Goal: Task Accomplishment & Management: Manage account settings

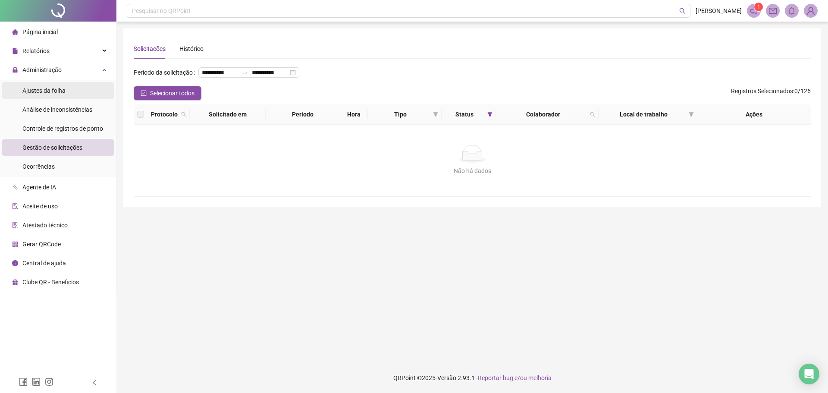
click at [54, 87] on span "Ajustes da folha" at bounding box center [43, 90] width 43 height 7
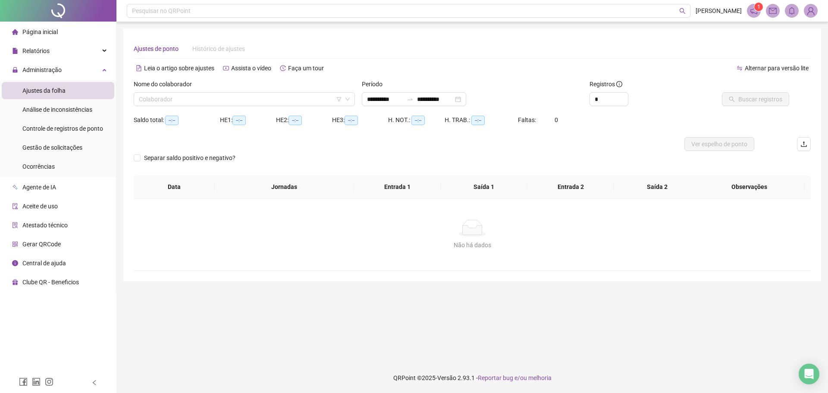
type input "**********"
click at [250, 100] on input "search" at bounding box center [240, 99] width 203 height 13
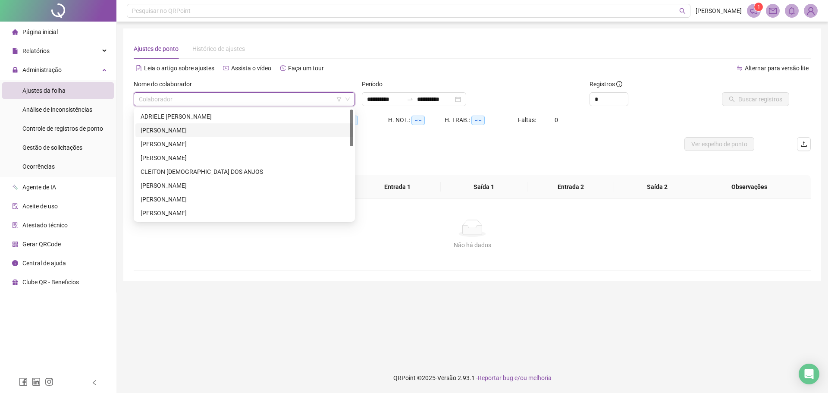
click at [193, 120] on div "ADRIELE [PERSON_NAME]" at bounding box center [244, 116] width 207 height 9
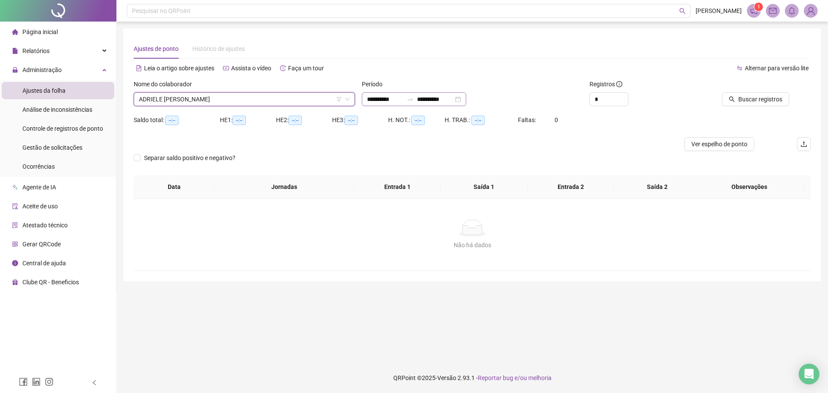
click at [466, 98] on div "**********" at bounding box center [414, 99] width 104 height 14
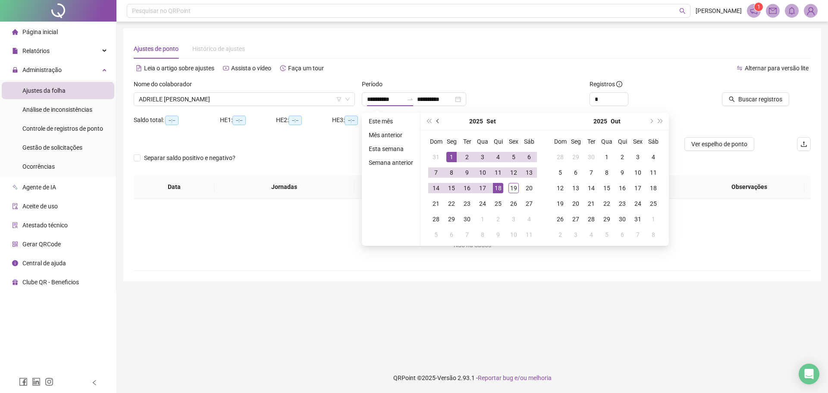
click at [435, 123] on button "prev-year" at bounding box center [437, 121] width 9 height 17
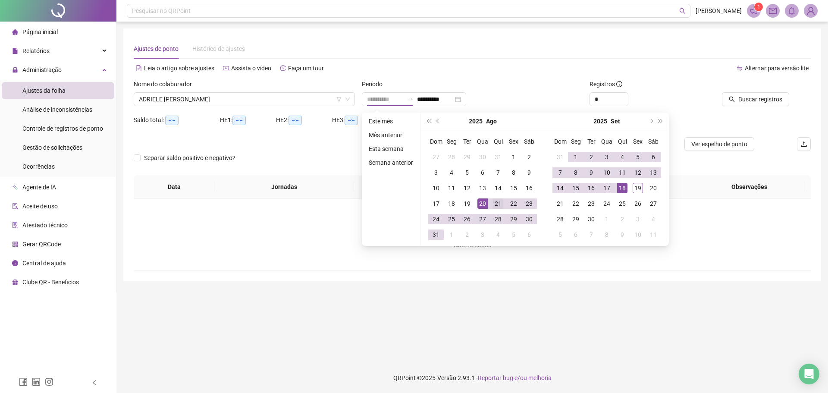
type input "**********"
drag, startPoint x: 496, startPoint y: 208, endPoint x: 644, endPoint y: 195, distance: 148.4
click at [496, 207] on div "21" at bounding box center [498, 203] width 10 height 10
type input "**********"
click at [644, 193] on td "19" at bounding box center [638, 188] width 16 height 16
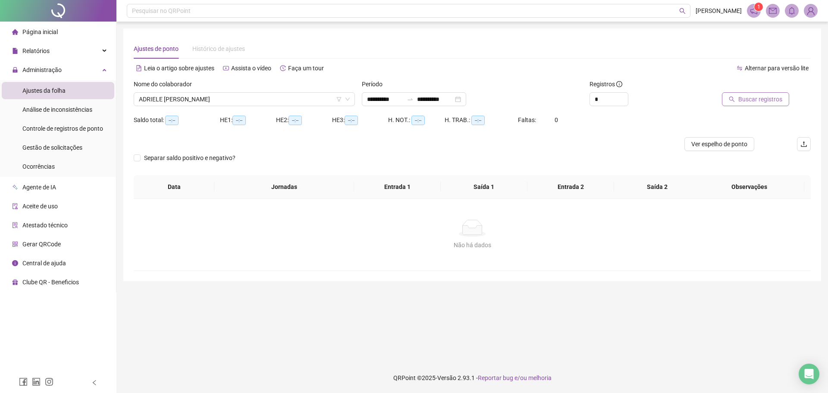
click at [756, 103] on span "Buscar registros" at bounding box center [760, 98] width 44 height 9
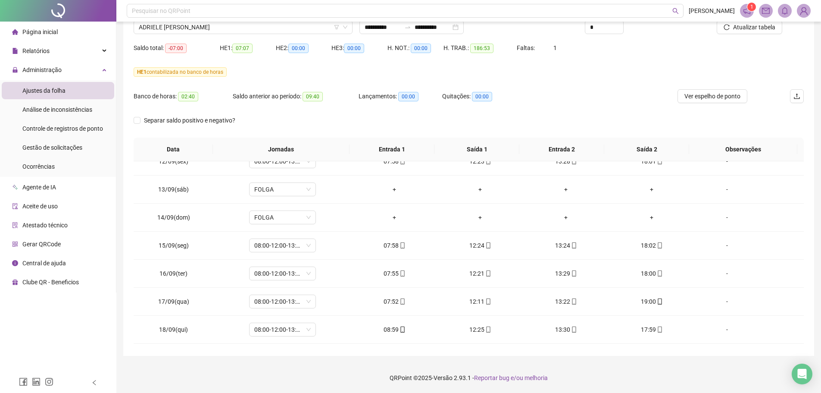
scroll to position [657, 0]
click at [602, 363] on footer "QRPoint © 2025 - Versão 2.93.1 - Reportar bug e/ou melhoria" at bounding box center [468, 378] width 705 height 30
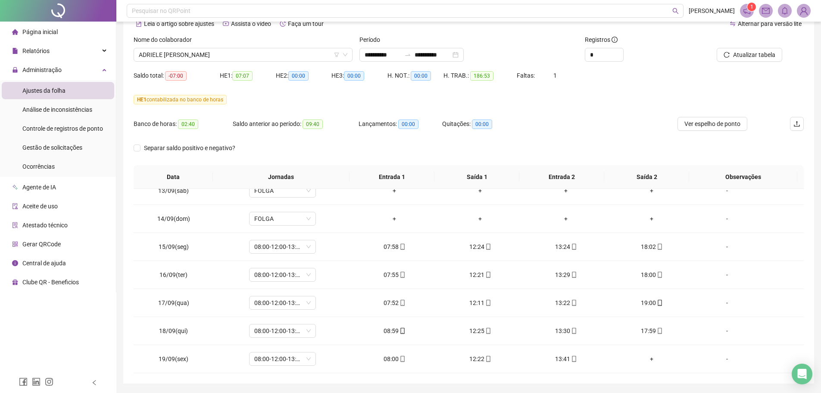
scroll to position [0, 0]
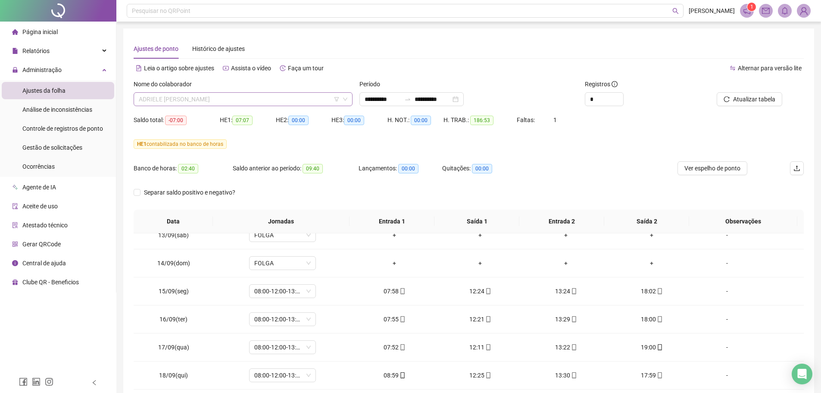
click at [269, 98] on span "ADRIELE [PERSON_NAME]" at bounding box center [243, 99] width 209 height 13
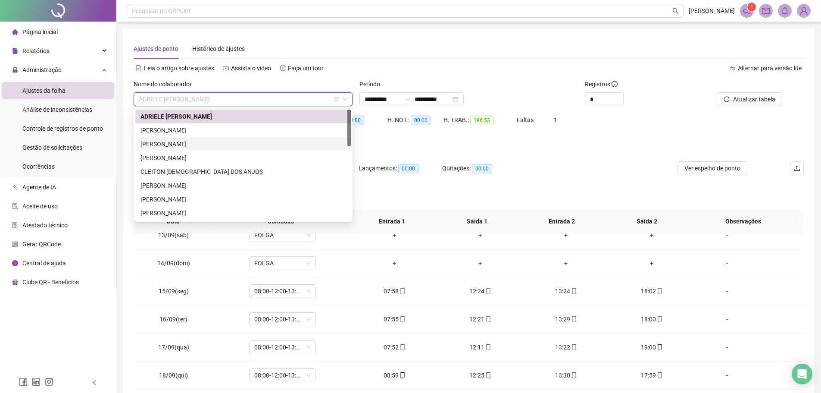
click at [202, 125] on div "[PERSON_NAME]" at bounding box center [243, 129] width 205 height 9
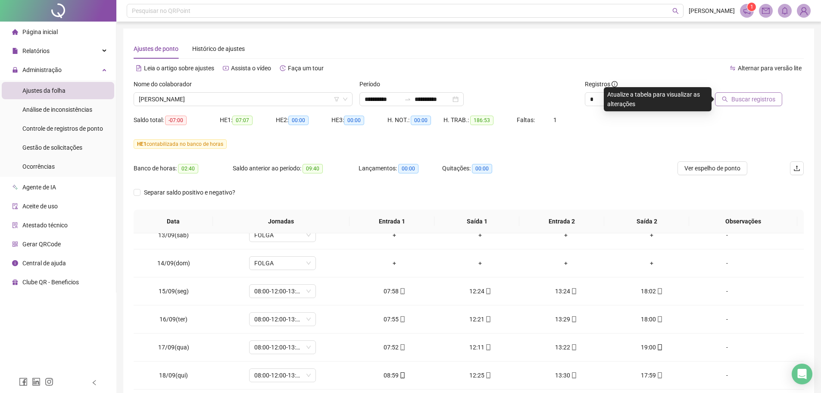
click at [782, 101] on button "Buscar registros" at bounding box center [748, 99] width 67 height 14
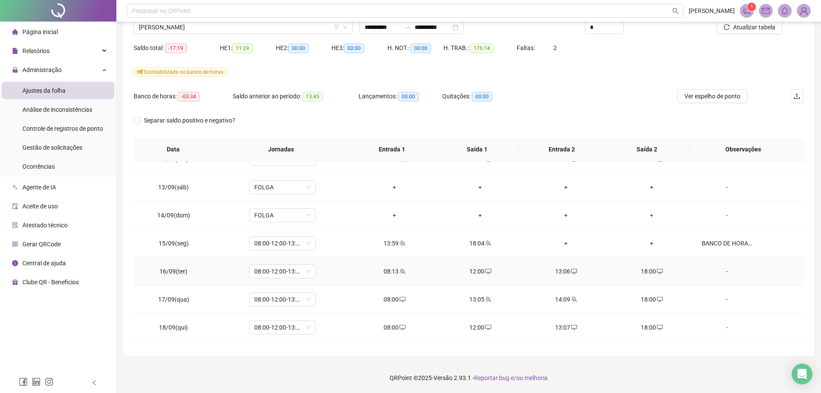
scroll to position [657, 0]
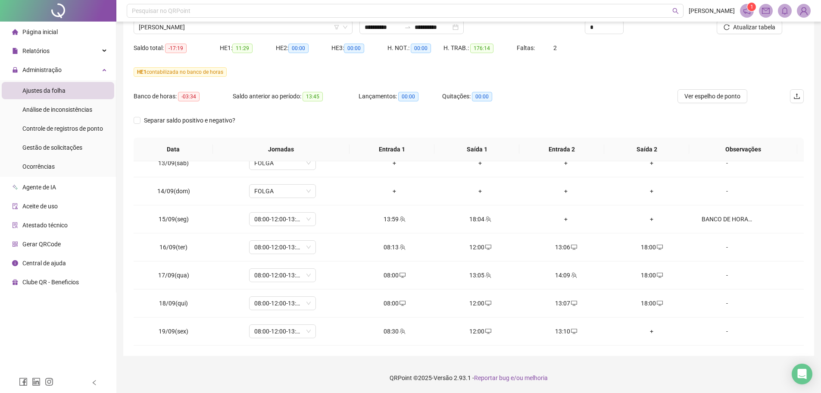
click at [297, 97] on div "Saldo anterior ao período: 13:45" at bounding box center [296, 96] width 126 height 10
click at [180, 20] on header "Pesquisar no QRPoint [PERSON_NAME] 1" at bounding box center [468, 11] width 705 height 22
click at [176, 26] on span "[PERSON_NAME]" at bounding box center [243, 27] width 209 height 13
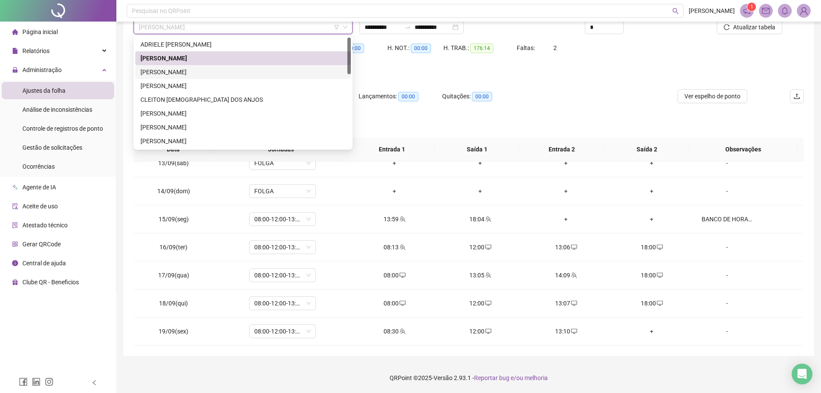
click at [185, 75] on div "[PERSON_NAME]" at bounding box center [243, 71] width 205 height 9
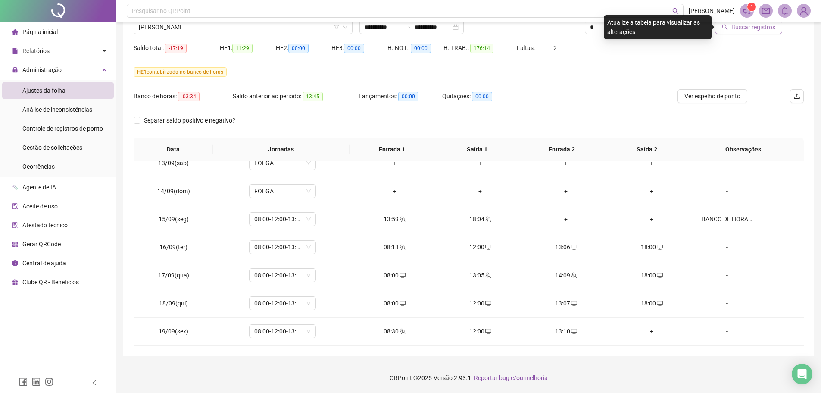
click at [754, 26] on span "Buscar registros" at bounding box center [754, 26] width 44 height 9
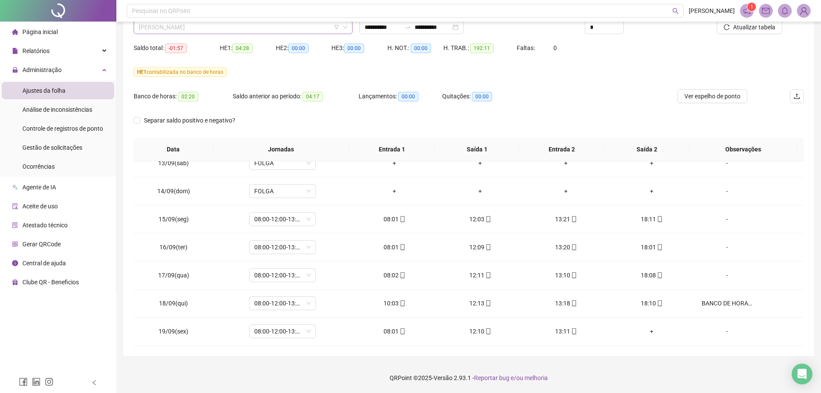
click at [210, 32] on span "[PERSON_NAME]" at bounding box center [243, 27] width 209 height 13
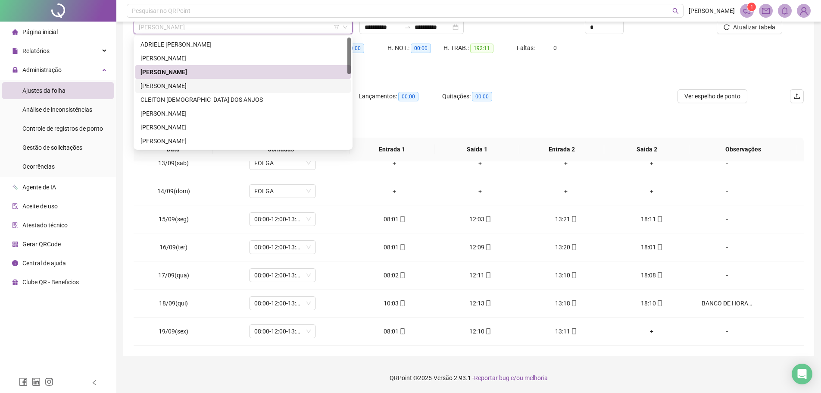
click at [188, 81] on div "[PERSON_NAME]" at bounding box center [243, 86] width 216 height 14
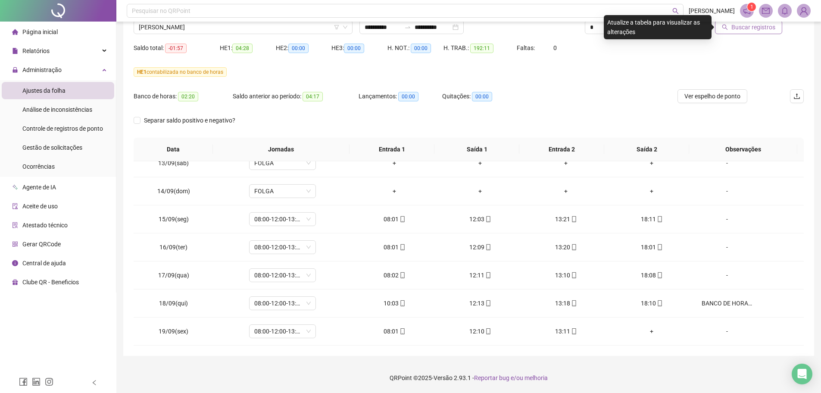
click at [757, 22] on div "**********" at bounding box center [468, 160] width 705 height 465
click at [755, 27] on span "Buscar registros" at bounding box center [754, 26] width 44 height 9
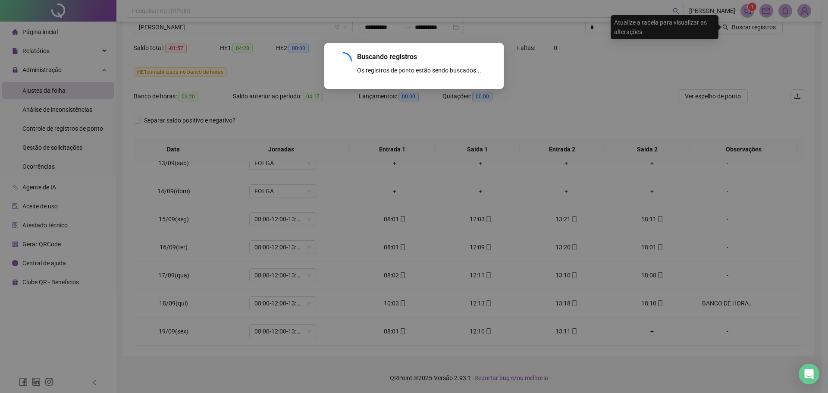
click at [629, 94] on div "Buscando registros Os registros de ponto estão sendo buscados... OK" at bounding box center [414, 196] width 828 height 393
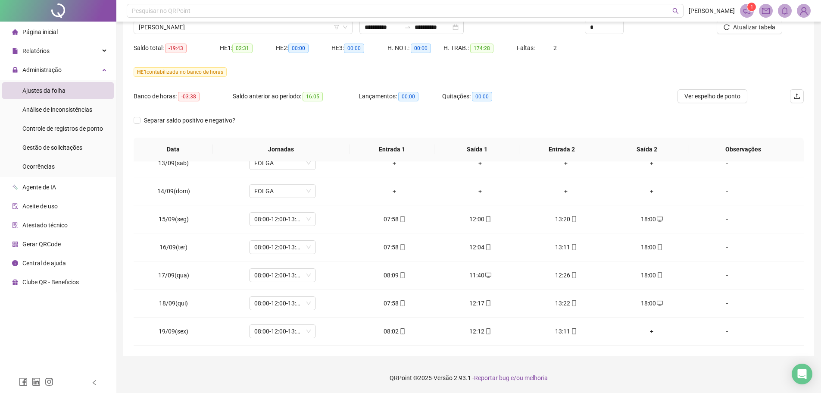
click at [592, 115] on div "Separar saldo positivo e negativo?" at bounding box center [469, 125] width 670 height 24
click at [233, 27] on span "[PERSON_NAME]" at bounding box center [243, 27] width 209 height 13
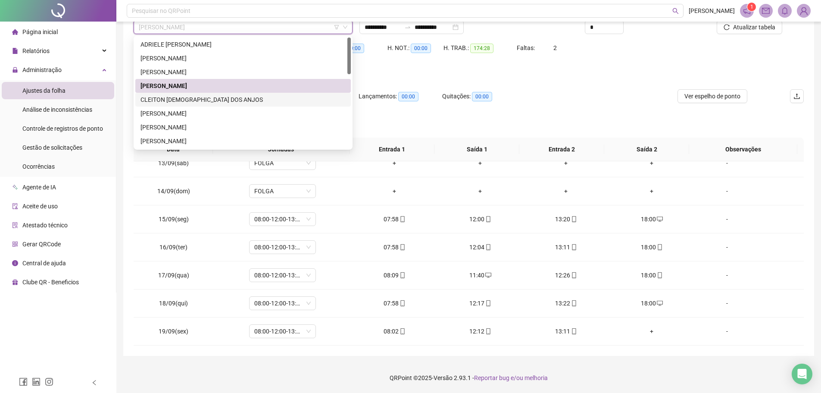
click at [191, 99] on div "CLEITON [DEMOGRAPHIC_DATA] DOS ANJOS" at bounding box center [243, 99] width 205 height 9
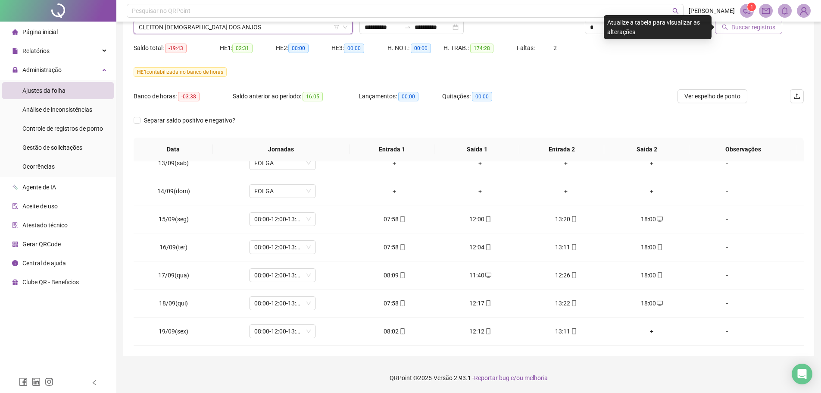
click at [760, 23] on span "Buscar registros" at bounding box center [754, 26] width 44 height 9
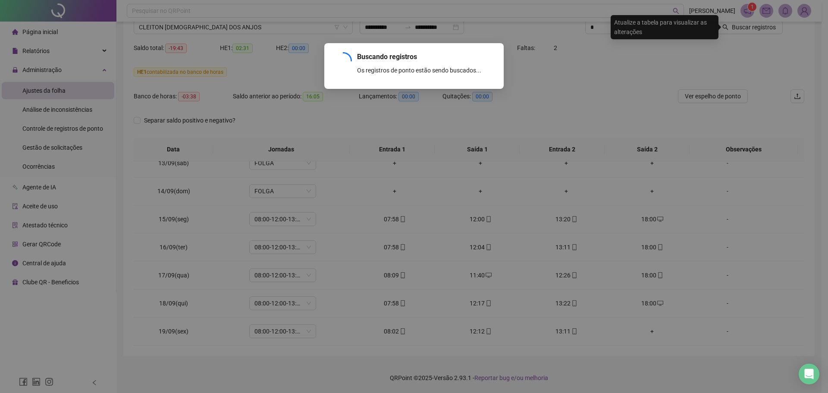
click at [621, 56] on div "Buscando registros Os registros de ponto estão sendo buscados... OK" at bounding box center [414, 196] width 828 height 393
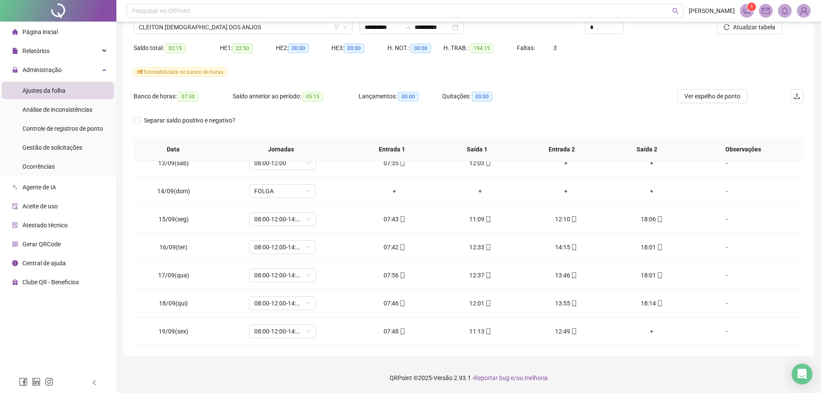
click at [436, 118] on div "Separar saldo positivo e negativo?" at bounding box center [469, 125] width 670 height 24
click at [198, 26] on span "CLEITON [DEMOGRAPHIC_DATA] DOS ANJOS" at bounding box center [243, 27] width 209 height 13
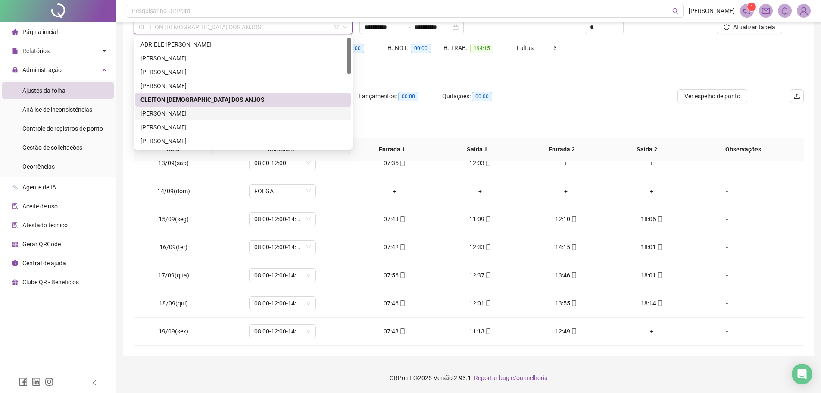
click at [176, 113] on div "[PERSON_NAME]" at bounding box center [243, 113] width 205 height 9
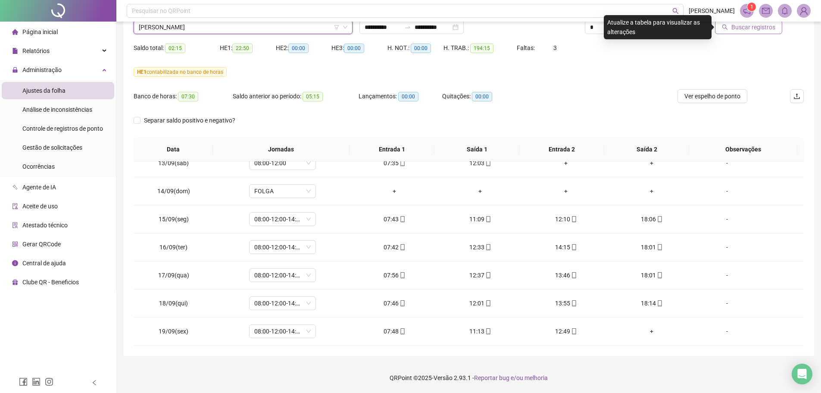
click at [744, 27] on span "Buscar registros" at bounding box center [754, 26] width 44 height 9
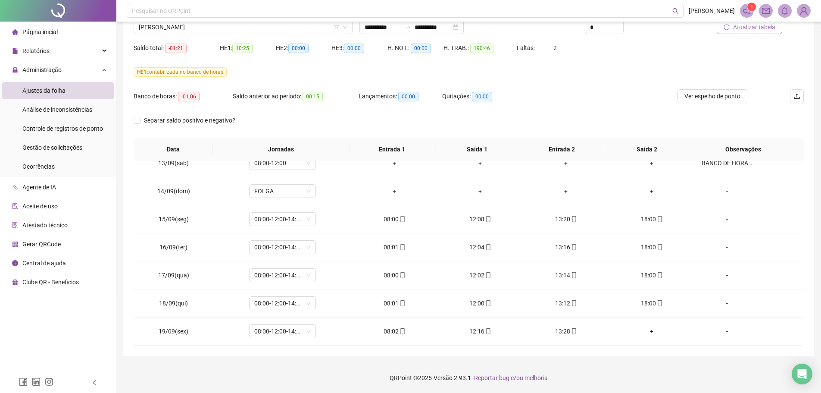
click at [615, 125] on div "Separar saldo positivo e negativo?" at bounding box center [469, 125] width 670 height 24
click at [250, 38] on div "Nome do colaborador [PERSON_NAME]" at bounding box center [243, 24] width 226 height 34
click at [248, 32] on span "[PERSON_NAME]" at bounding box center [243, 27] width 209 height 13
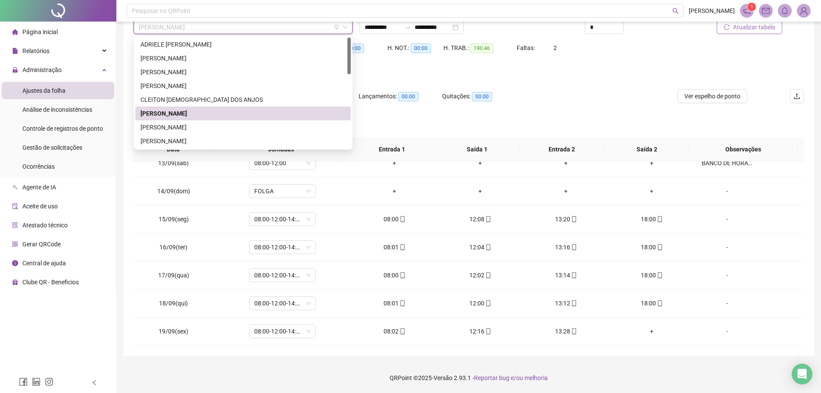
click at [196, 119] on div "[PERSON_NAME]" at bounding box center [243, 113] width 216 height 14
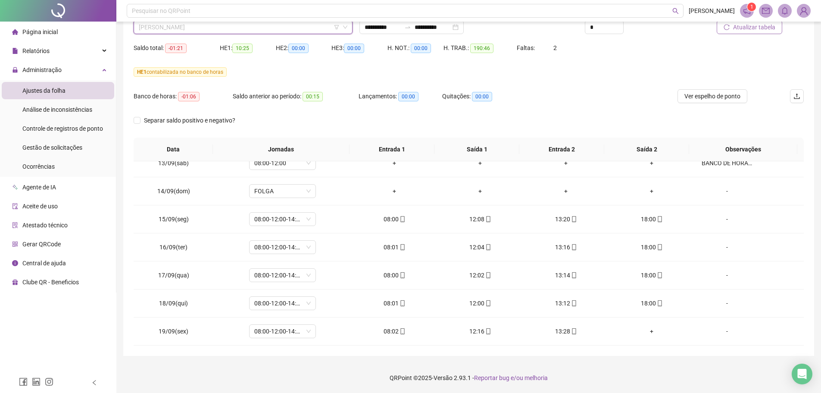
click at [205, 22] on span "[PERSON_NAME]" at bounding box center [243, 27] width 209 height 13
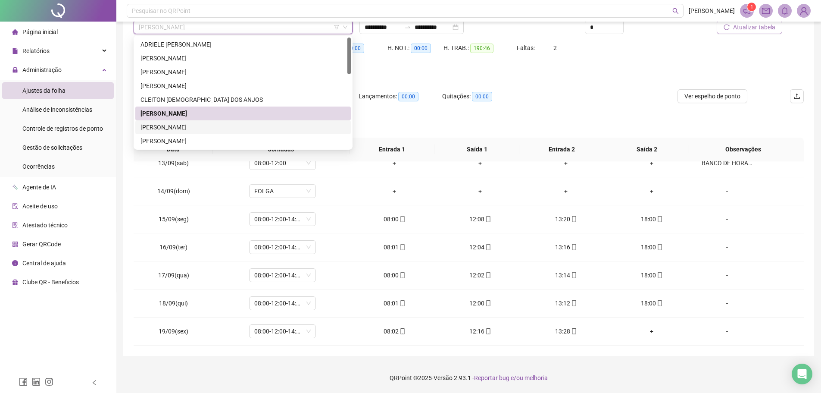
click at [199, 120] on div "[PERSON_NAME]" at bounding box center [243, 127] width 216 height 14
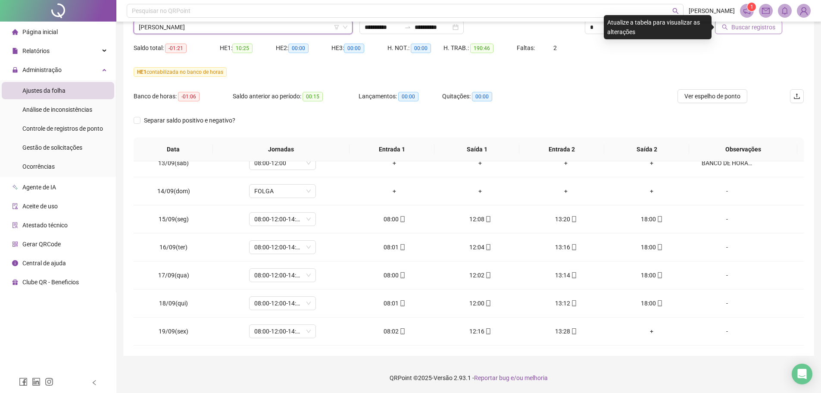
click at [751, 33] on button "Buscar registros" at bounding box center [748, 27] width 67 height 14
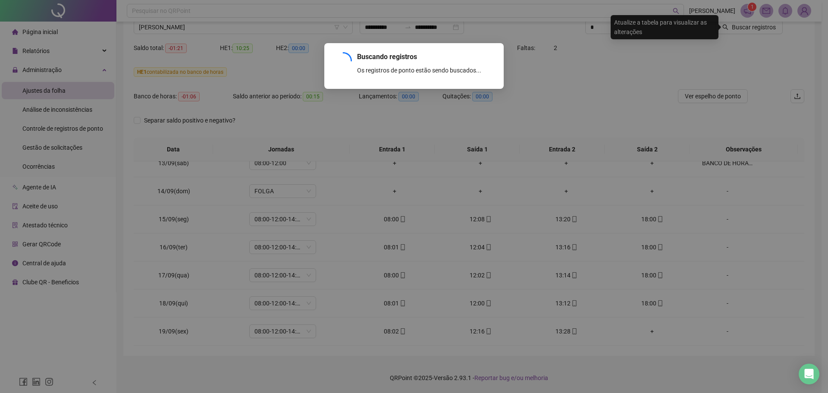
click at [537, 85] on div "Buscando registros Os registros de ponto estão sendo buscados... OK" at bounding box center [414, 196] width 828 height 393
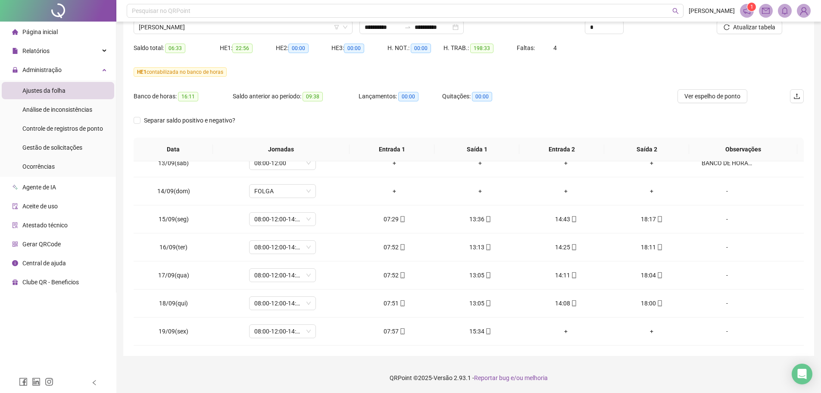
click at [620, 370] on footer "QRPoint © 2025 - Versão 2.93.1 - Reportar bug e/ou melhoria" at bounding box center [468, 378] width 705 height 30
click at [560, 334] on div "+" at bounding box center [566, 330] width 72 height 9
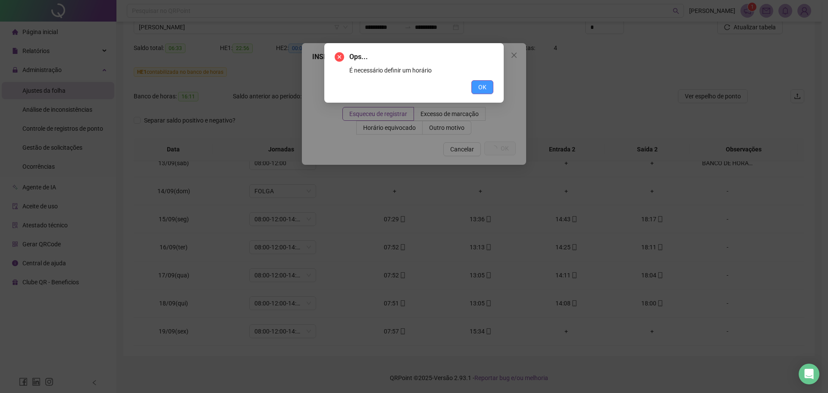
click at [486, 84] on span "OK" at bounding box center [482, 86] width 8 height 9
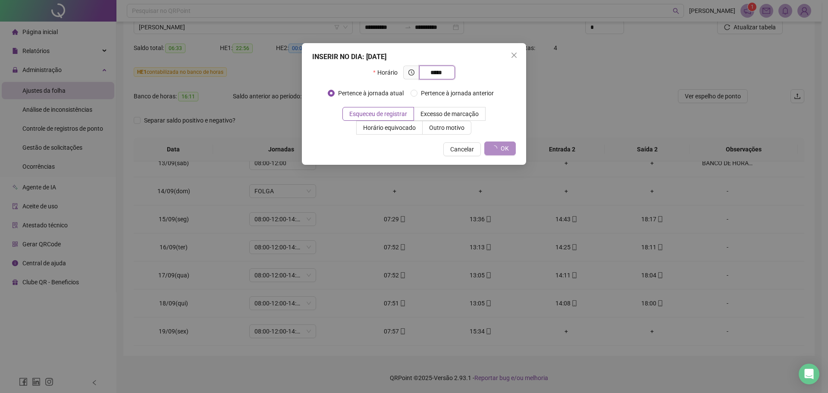
type input "*****"
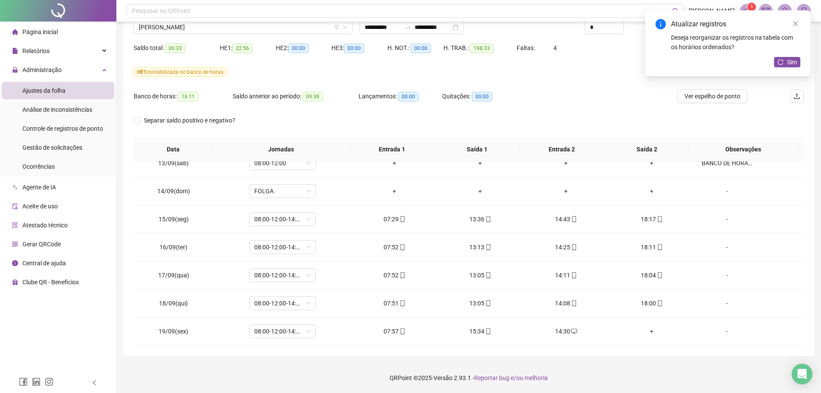
click at [802, 63] on div "Atualizar registros Deseja reorganizar os registros na tabela com os horários o…" at bounding box center [728, 43] width 166 height 66
click at [801, 63] on div "Atualizar registros Deseja reorganizar os registros na tabela com os horários o…" at bounding box center [728, 43] width 166 height 66
click at [793, 64] on span "Sim" at bounding box center [792, 61] width 10 height 9
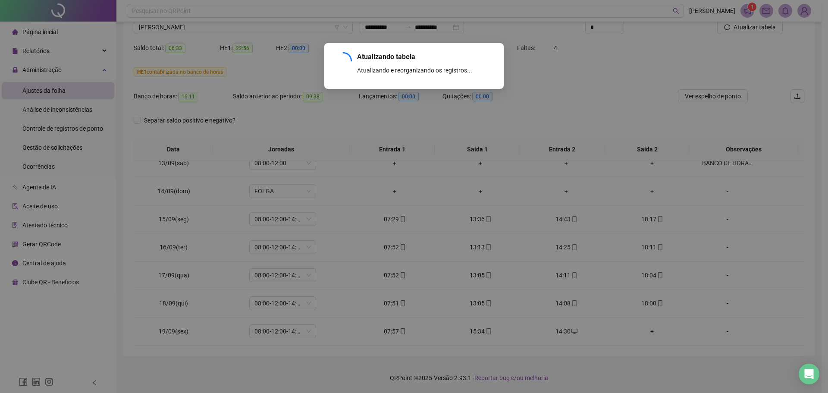
click at [602, 112] on div "Atualizando tabela Atualizando e reorganizando os registros... OK" at bounding box center [414, 196] width 828 height 393
click at [595, 101] on div "Atualizando tabela Atualizando e reorganizando os registros... OK" at bounding box center [414, 196] width 828 height 393
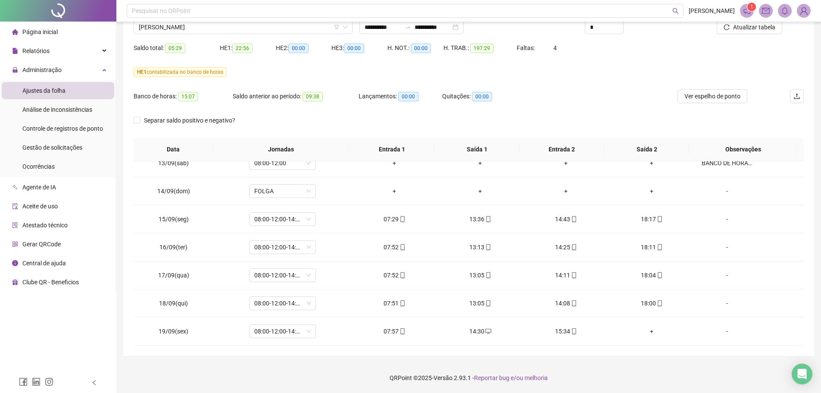
click at [589, 103] on div "Banco de horas: 15:07 Saldo anterior ao período: 09:38 Lançamentos: 00:00 Quita…" at bounding box center [385, 101] width 503 height 24
click at [219, 28] on span "[PERSON_NAME]" at bounding box center [243, 27] width 209 height 13
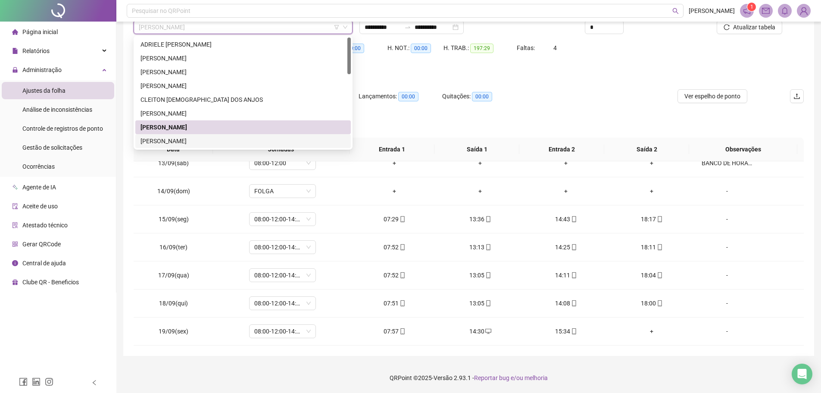
scroll to position [43, 0]
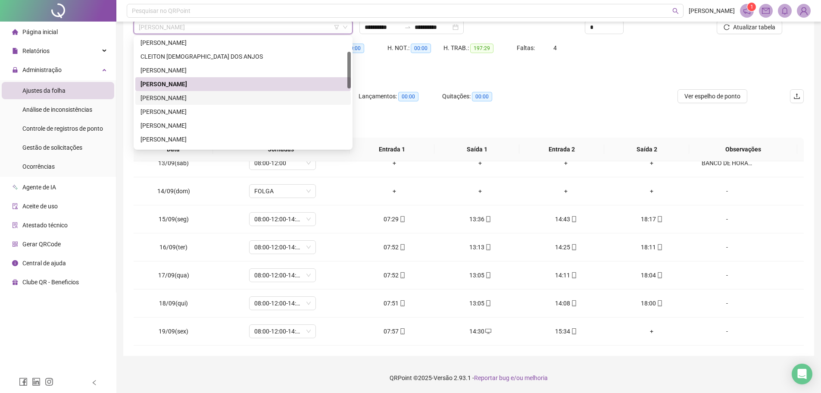
click at [191, 99] on div "[PERSON_NAME]" at bounding box center [243, 97] width 205 height 9
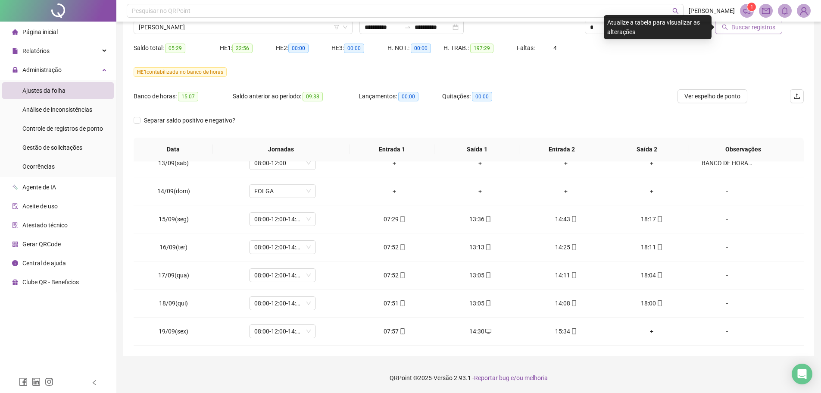
click at [729, 31] on button "Buscar registros" at bounding box center [748, 27] width 67 height 14
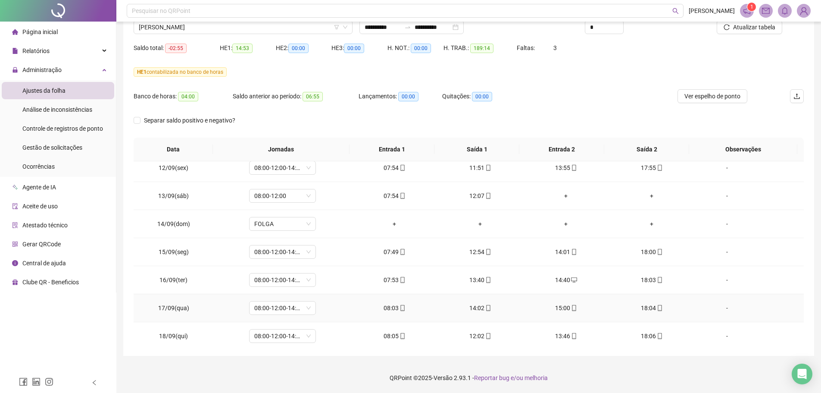
scroll to position [657, 0]
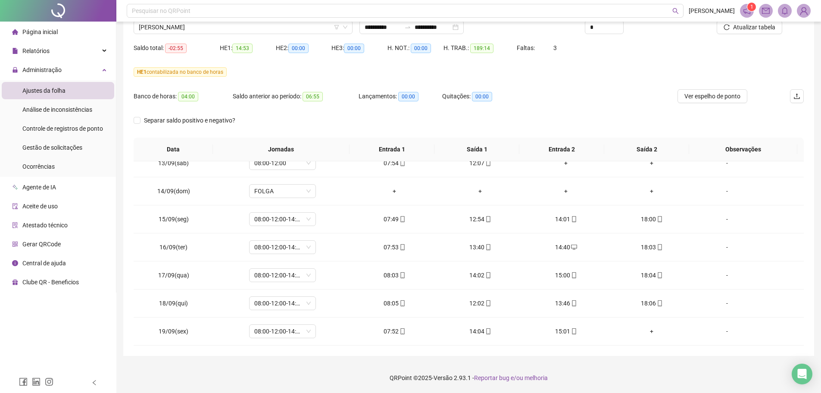
click at [642, 358] on div "**********" at bounding box center [468, 160] width 705 height 465
click at [250, 22] on span "[PERSON_NAME]" at bounding box center [243, 27] width 209 height 13
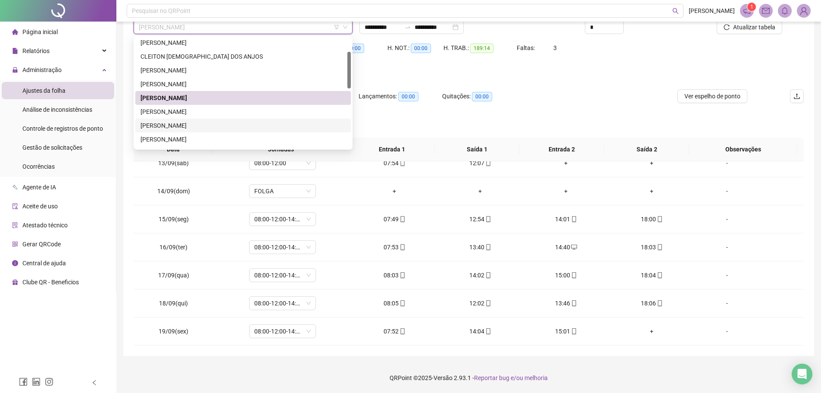
click at [207, 111] on div "[PERSON_NAME]" at bounding box center [243, 111] width 205 height 9
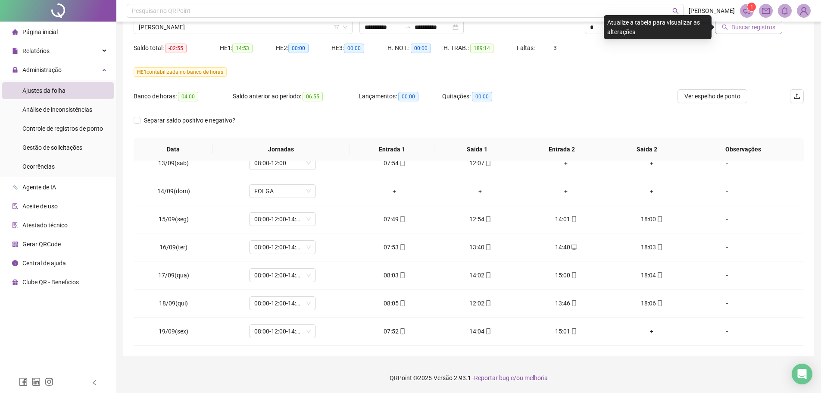
click at [754, 24] on span "Buscar registros" at bounding box center [754, 26] width 44 height 9
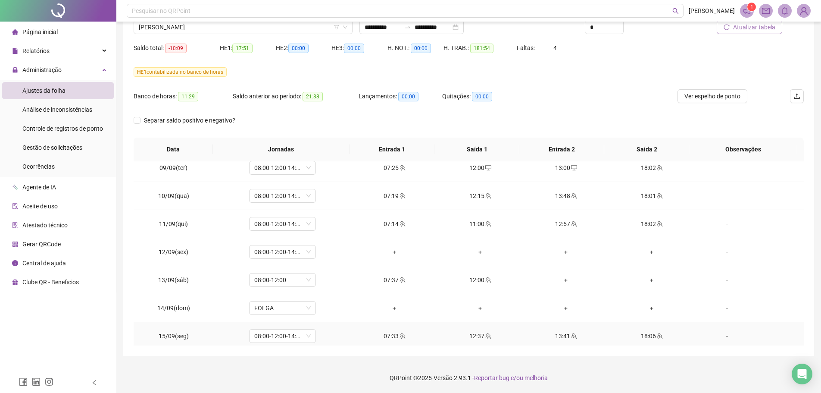
scroll to position [614, 0]
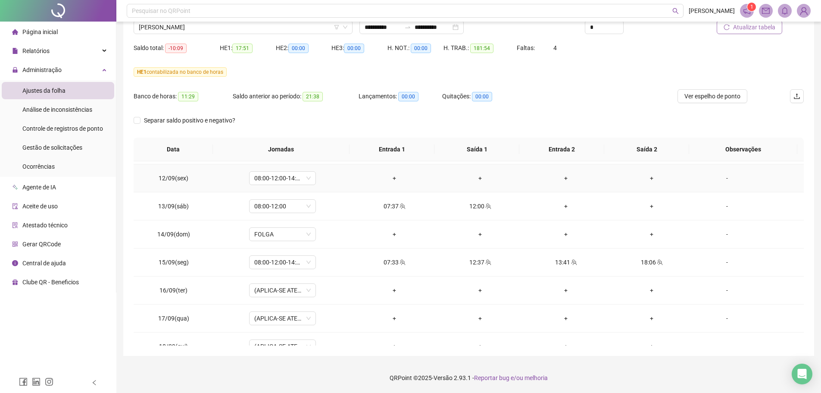
click at [724, 185] on td "-" at bounding box center [749, 178] width 109 height 28
click at [723, 183] on td "-" at bounding box center [749, 178] width 109 height 28
click at [724, 178] on div "-" at bounding box center [727, 177] width 51 height 9
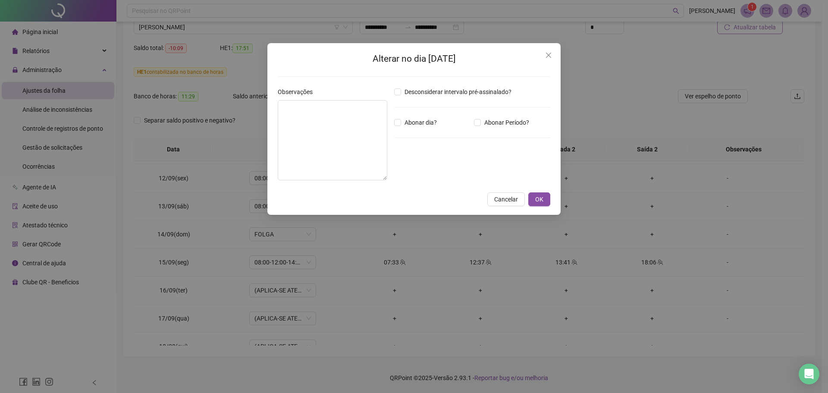
click at [443, 167] on div "Desconsiderar intervalo pré-assinalado? Abonar dia? Abonar Período? Horas a abo…" at bounding box center [472, 137] width 163 height 100
click at [362, 136] on textarea at bounding box center [333, 140] width 110 height 80
type textarea "**********"
click at [545, 195] on button "OK" at bounding box center [539, 199] width 22 height 14
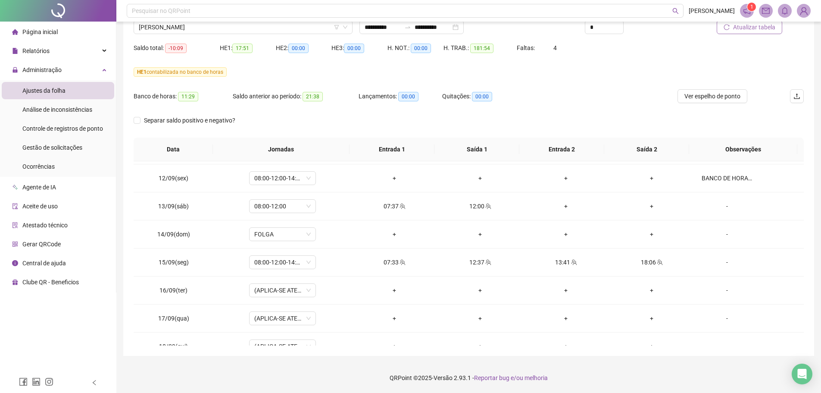
click at [665, 77] on div "HE 1 contabilizada no banco de horas" at bounding box center [469, 72] width 670 height 14
click at [738, 31] on button "Atualizar tabela" at bounding box center [750, 27] width 66 height 14
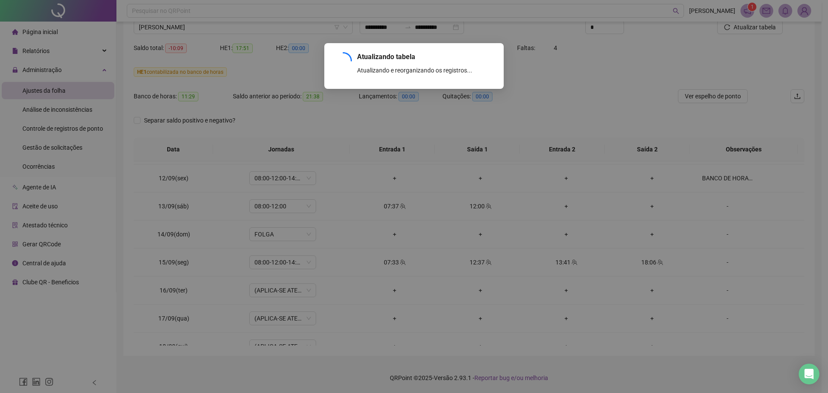
click at [584, 91] on div "Atualizando tabela Atualizando e reorganizando os registros... OK" at bounding box center [414, 196] width 828 height 393
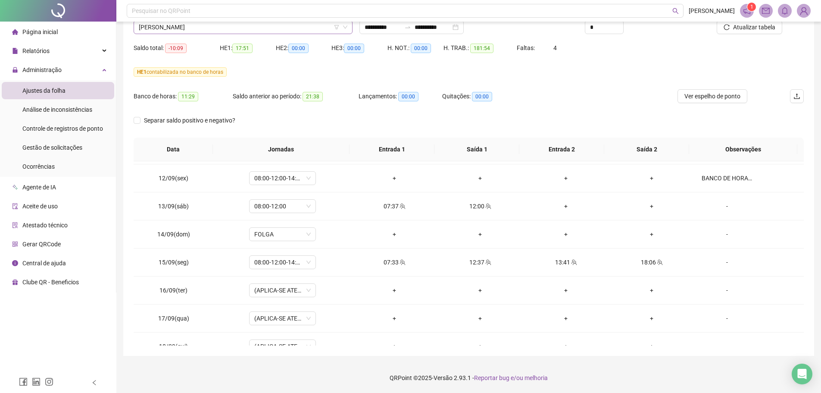
click at [186, 29] on span "[PERSON_NAME]" at bounding box center [243, 27] width 209 height 13
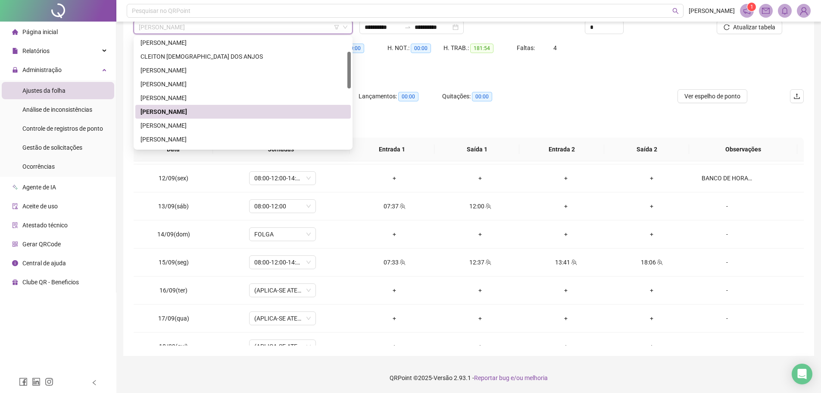
scroll to position [86, 0]
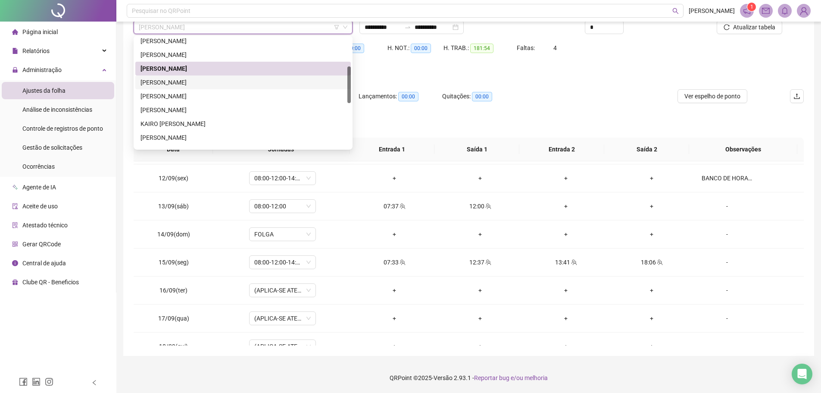
click at [187, 83] on div "[PERSON_NAME]" at bounding box center [243, 82] width 205 height 9
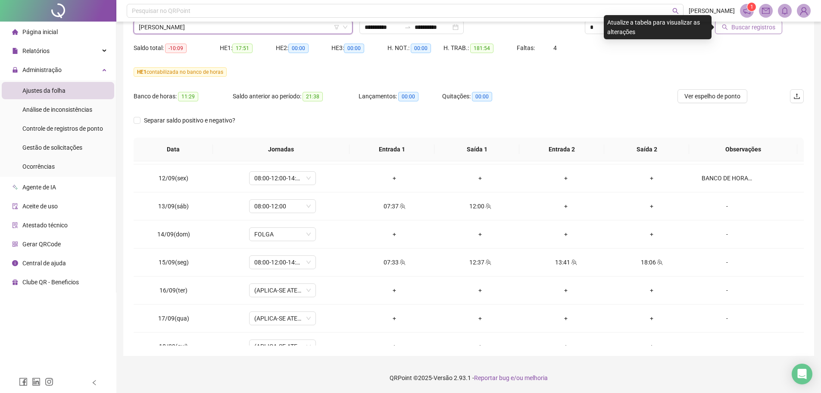
click at [766, 26] on span "Buscar registros" at bounding box center [754, 26] width 44 height 9
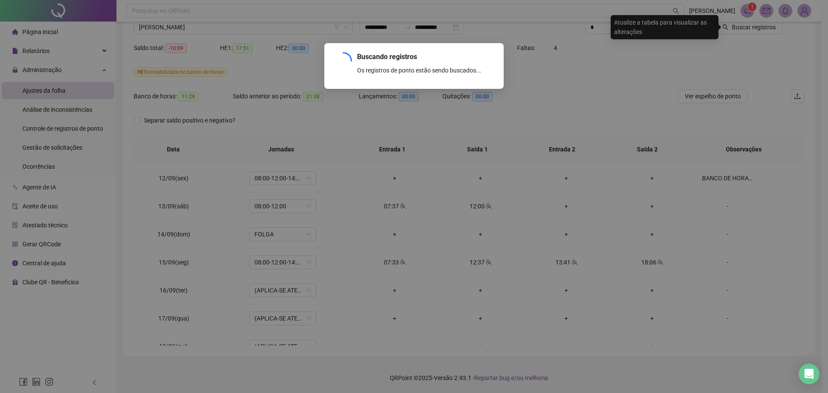
click at [558, 101] on div "Buscando registros Os registros de ponto estão sendo buscados... OK" at bounding box center [414, 196] width 828 height 393
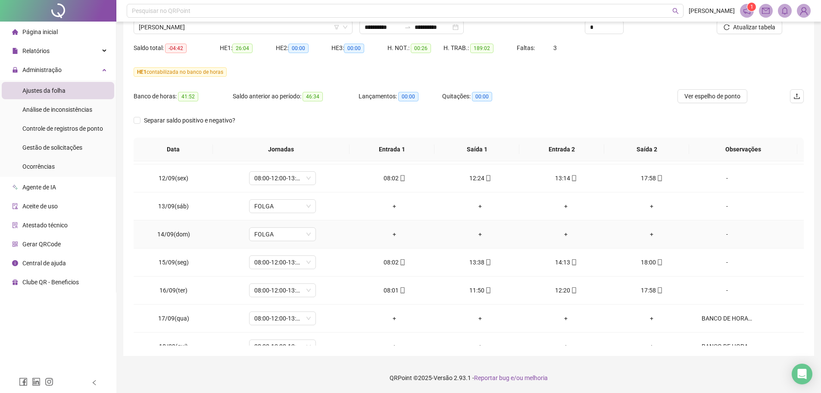
scroll to position [657, 0]
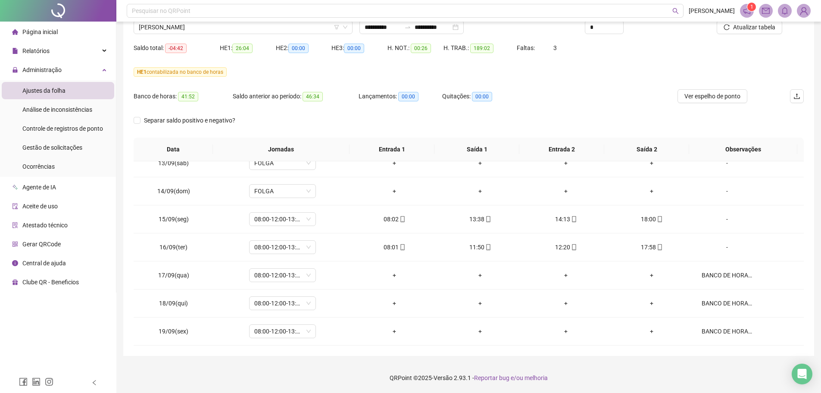
click at [253, 36] on div "Nome do colaborador [PERSON_NAME]" at bounding box center [243, 24] width 226 height 34
click at [250, 29] on span "[PERSON_NAME]" at bounding box center [243, 27] width 209 height 13
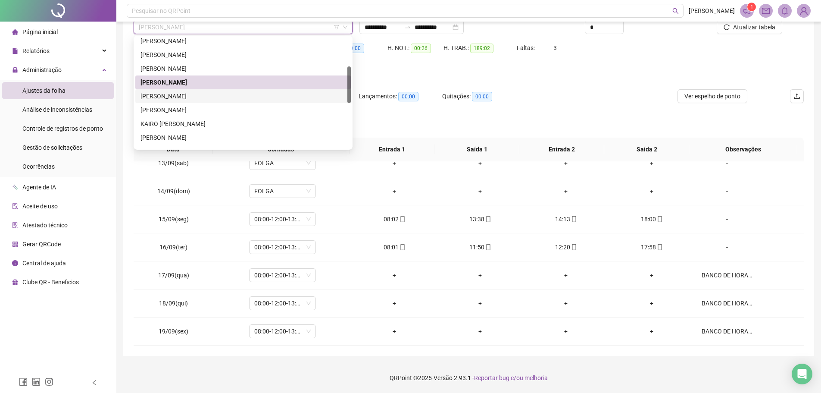
click at [203, 94] on div "[PERSON_NAME]" at bounding box center [243, 95] width 205 height 9
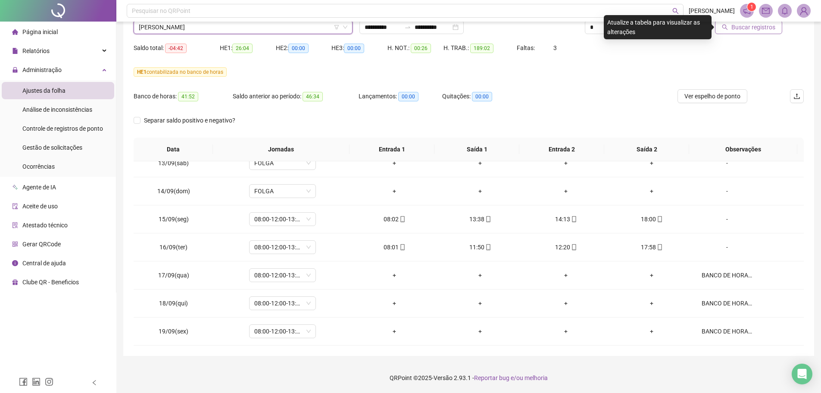
click at [758, 26] on span "Buscar registros" at bounding box center [754, 26] width 44 height 9
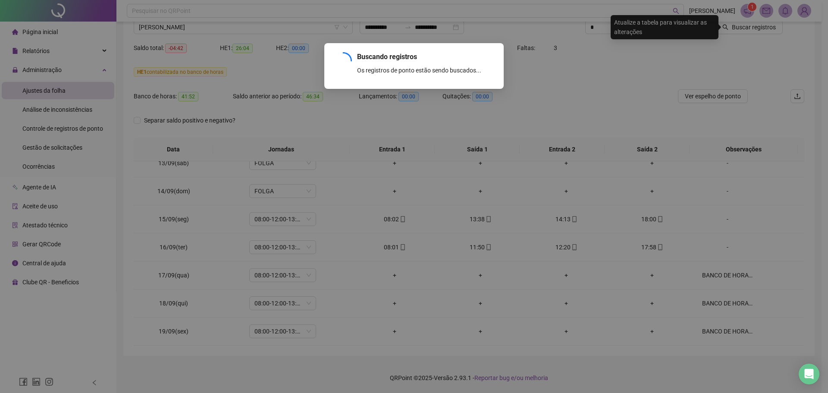
click at [532, 121] on div "Buscando registros Os registros de ponto estão sendo buscados... OK" at bounding box center [414, 196] width 828 height 393
click at [586, 125] on div "Buscando registros Os registros de ponto estão sendo buscados... OK" at bounding box center [414, 196] width 828 height 393
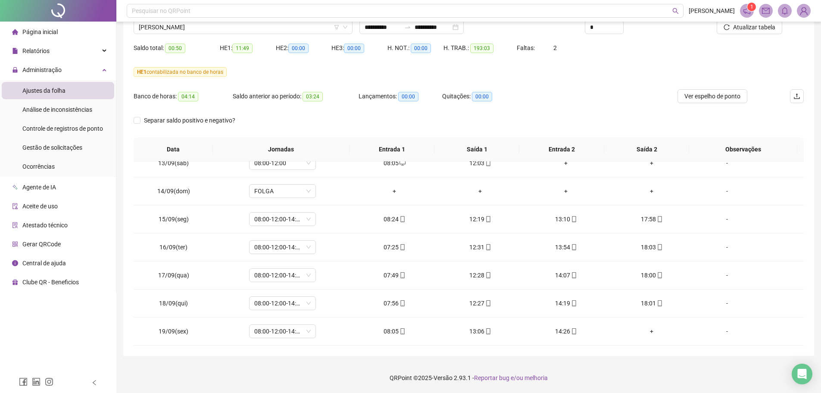
click at [640, 377] on footer "QRPoint © 2025 - Versão 2.93.1 - Reportar bug e/ou melhoria" at bounding box center [468, 378] width 705 height 30
click at [264, 32] on span "[PERSON_NAME]" at bounding box center [243, 27] width 209 height 13
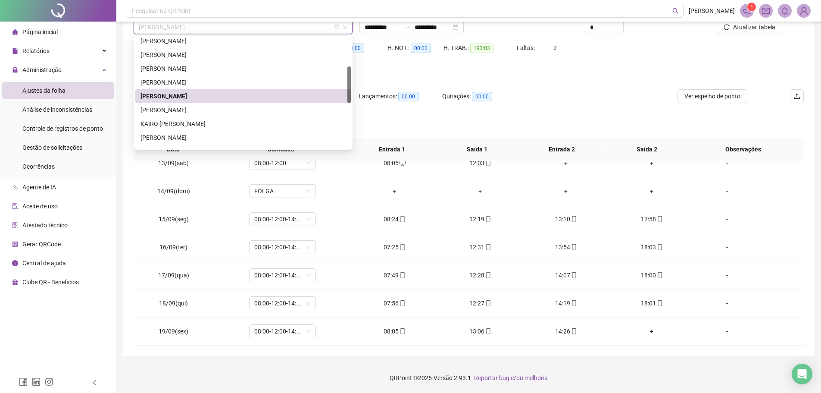
click at [207, 106] on div "[PERSON_NAME]" at bounding box center [243, 109] width 205 height 9
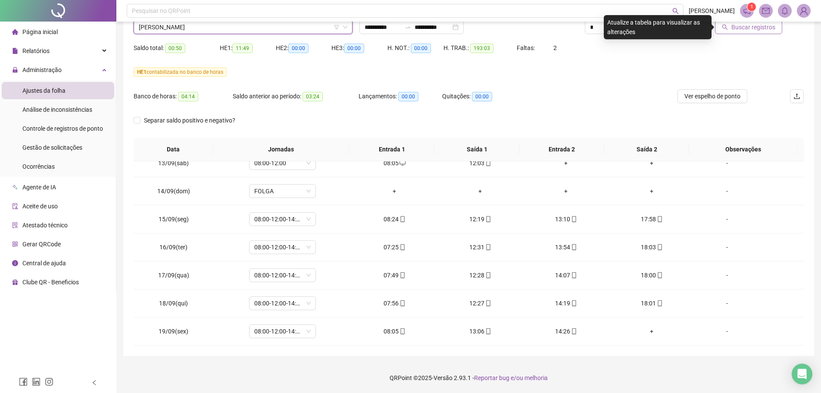
click at [761, 25] on span "Buscar registros" at bounding box center [754, 26] width 44 height 9
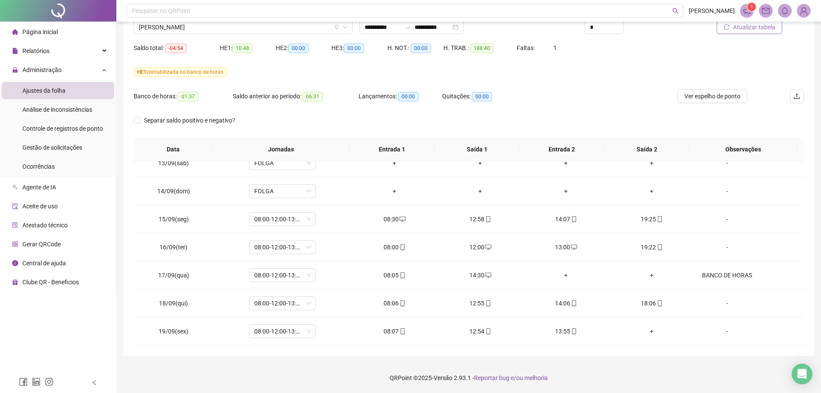
click at [615, 372] on footer "QRPoint © 2025 - Versão 2.93.1 - Reportar bug e/ou melhoria" at bounding box center [468, 378] width 705 height 30
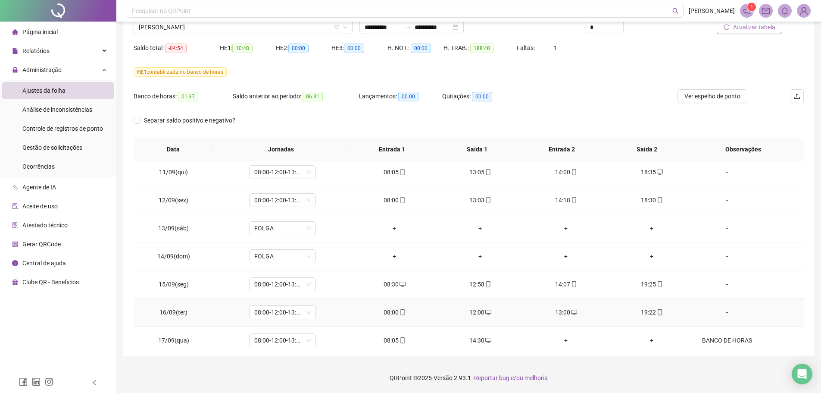
scroll to position [570, 0]
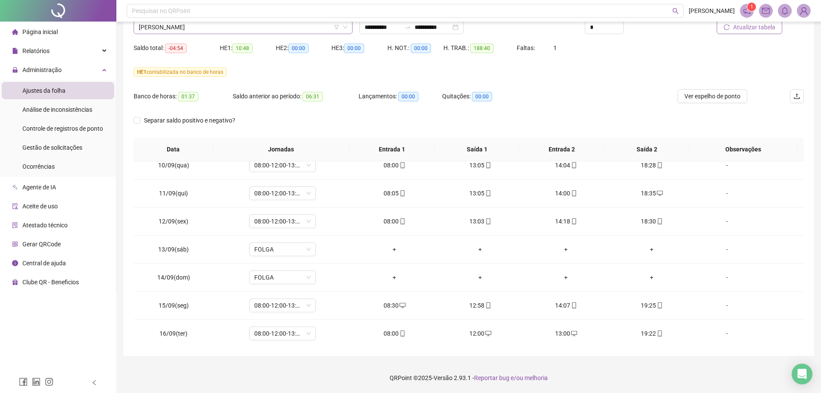
click at [210, 30] on span "[PERSON_NAME]" at bounding box center [243, 27] width 209 height 13
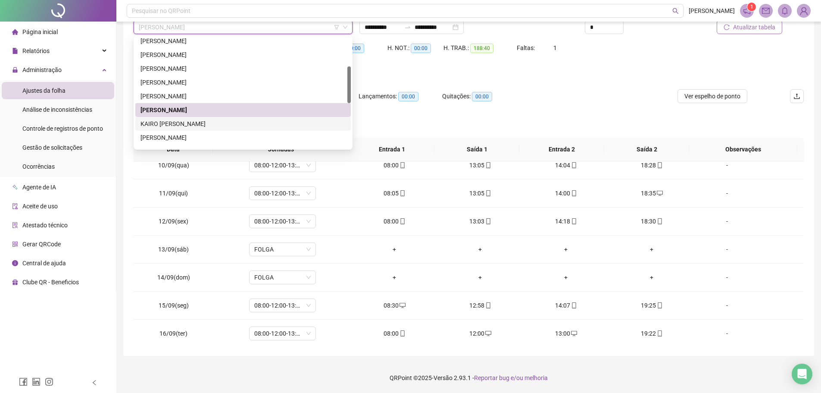
click at [201, 122] on div "KAIRO [PERSON_NAME]" at bounding box center [243, 123] width 205 height 9
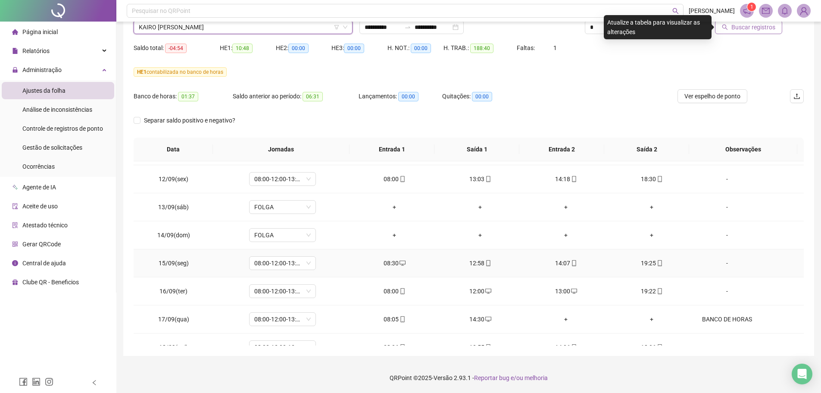
scroll to position [657, 0]
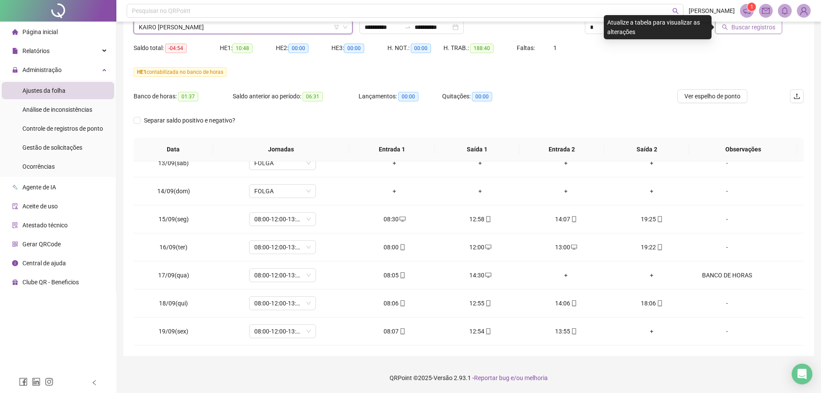
click at [750, 28] on span "Buscar registros" at bounding box center [754, 26] width 44 height 9
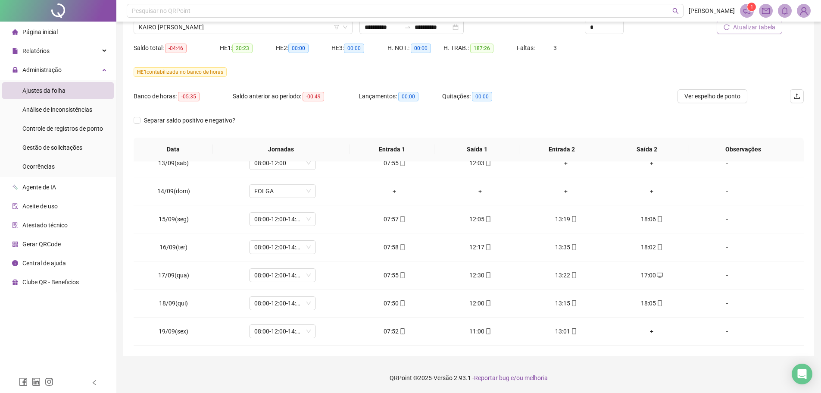
click at [626, 376] on footer "QRPoint © 2025 - Versão 2.93.1 - Reportar bug e/ou melhoria" at bounding box center [468, 378] width 705 height 30
click at [241, 27] on span "KAIRO [PERSON_NAME]" at bounding box center [243, 27] width 209 height 13
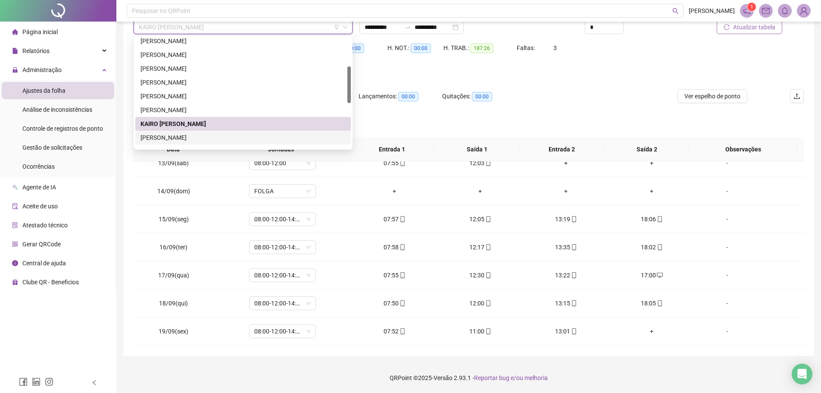
click at [188, 131] on div "[PERSON_NAME]" at bounding box center [243, 138] width 216 height 14
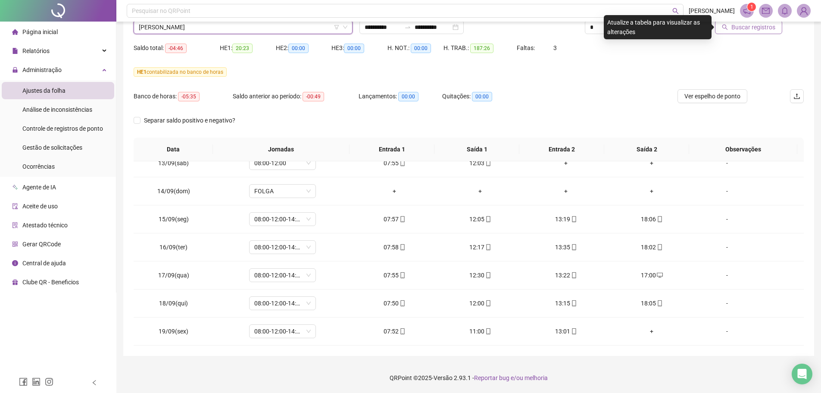
click at [753, 30] on span "Buscar registros" at bounding box center [754, 26] width 44 height 9
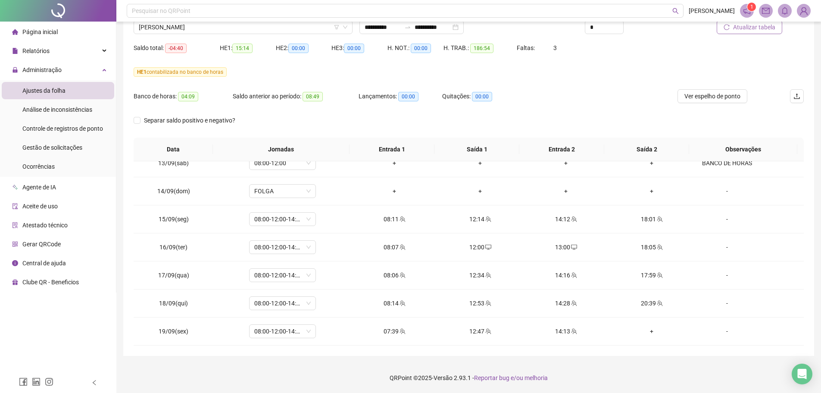
click at [618, 353] on div "**********" at bounding box center [468, 155] width 691 height 399
click at [606, 365] on footer "QRPoint © 2025 - Versão 2.93.1 - Reportar bug e/ou melhoria" at bounding box center [468, 378] width 705 height 30
click at [225, 35] on div "Nome do colaborador [PERSON_NAME]" at bounding box center [243, 24] width 226 height 34
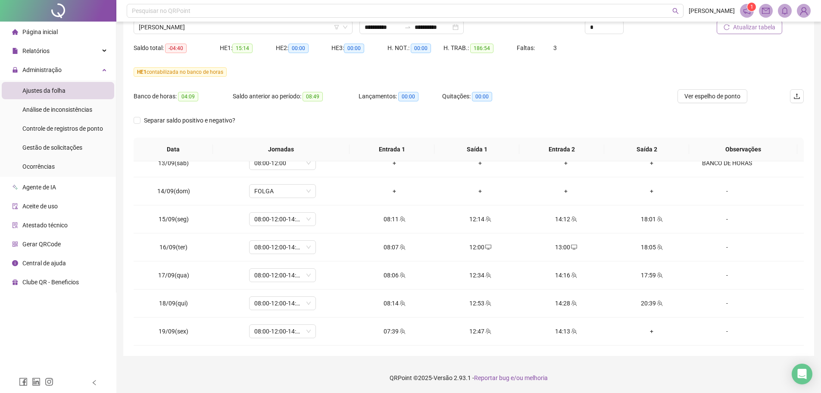
click at [224, 25] on span "[PERSON_NAME]" at bounding box center [243, 27] width 209 height 13
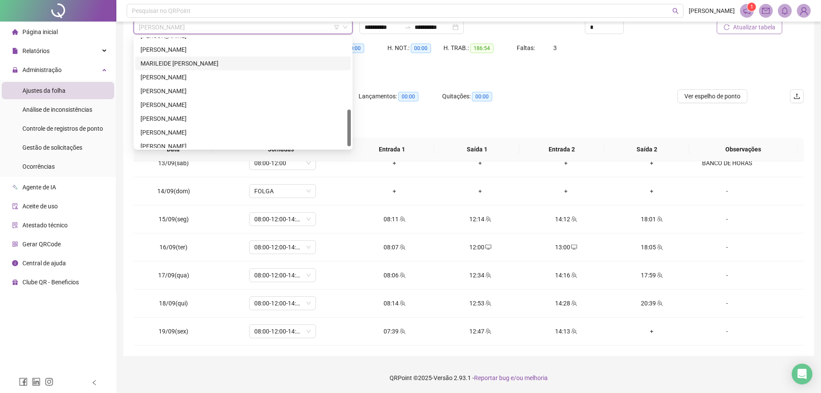
scroll to position [172, 0]
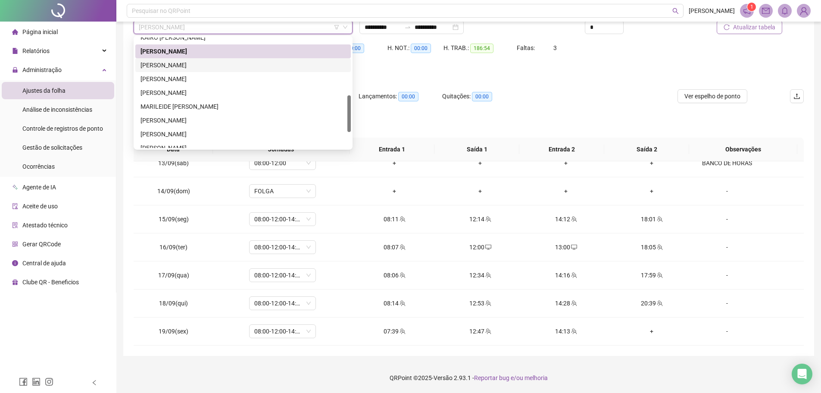
click at [207, 60] on div "[PERSON_NAME]" at bounding box center [243, 65] width 216 height 14
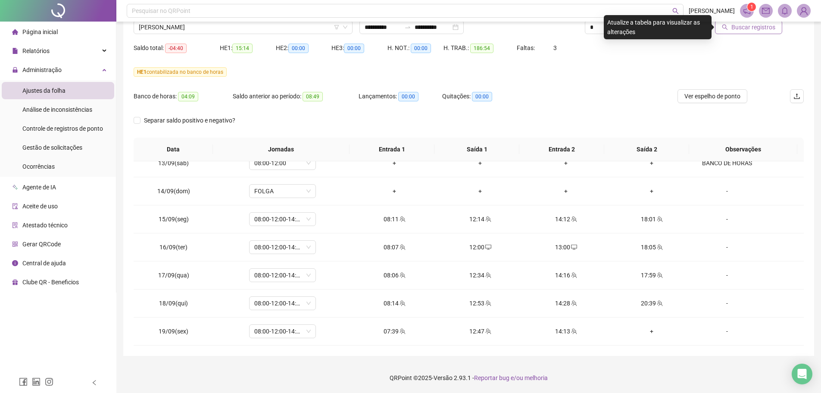
click at [728, 27] on icon "search" at bounding box center [725, 27] width 6 height 6
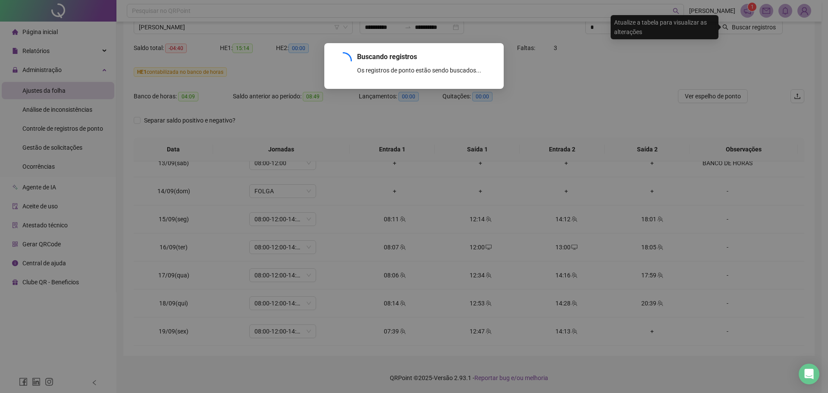
click at [575, 116] on div "Buscando registros Os registros de ponto estão sendo buscados... OK" at bounding box center [414, 196] width 828 height 393
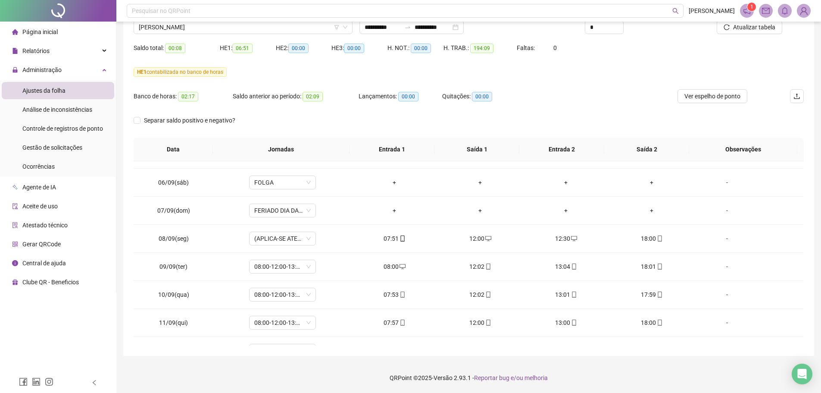
scroll to position [657, 0]
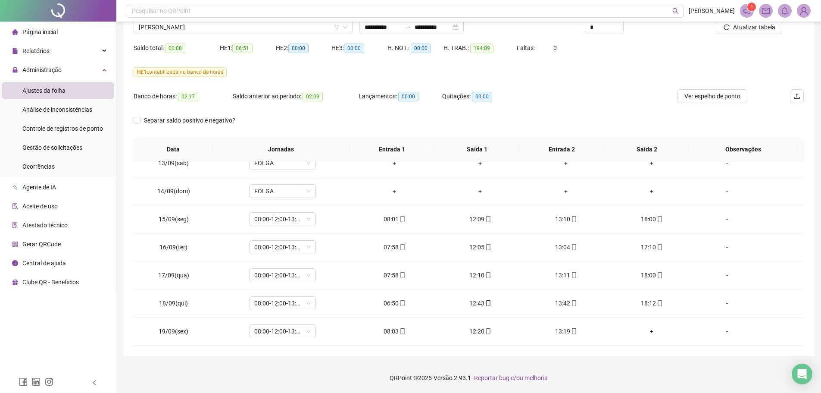
drag, startPoint x: 616, startPoint y: 372, endPoint x: 610, endPoint y: 368, distance: 7.2
click at [616, 372] on footer "QRPoint © 2025 - Versão 2.93.1 - Reportar bug e/ou melhoria" at bounding box center [468, 378] width 705 height 30
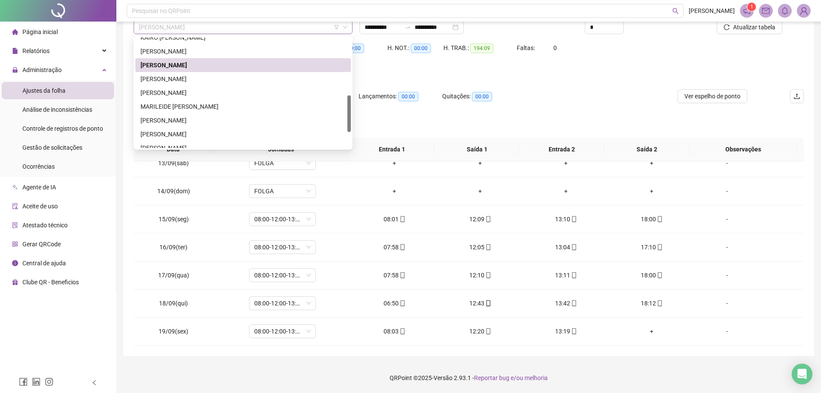
click at [254, 29] on span "[PERSON_NAME]" at bounding box center [243, 27] width 209 height 13
click at [219, 76] on div "[PERSON_NAME]" at bounding box center [243, 78] width 205 height 9
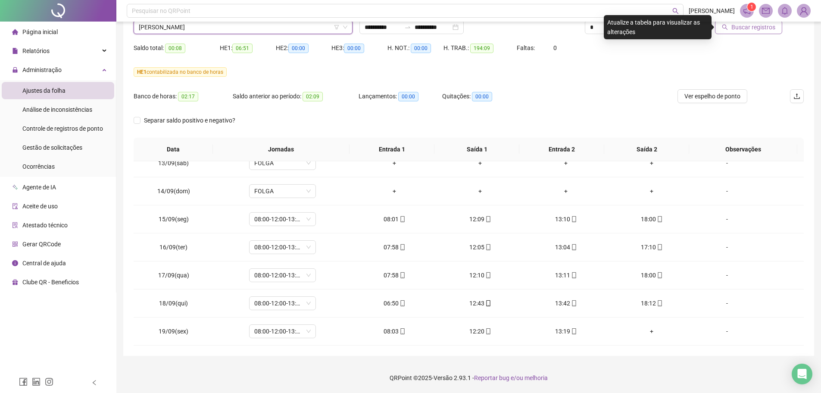
click at [753, 30] on span "Buscar registros" at bounding box center [754, 26] width 44 height 9
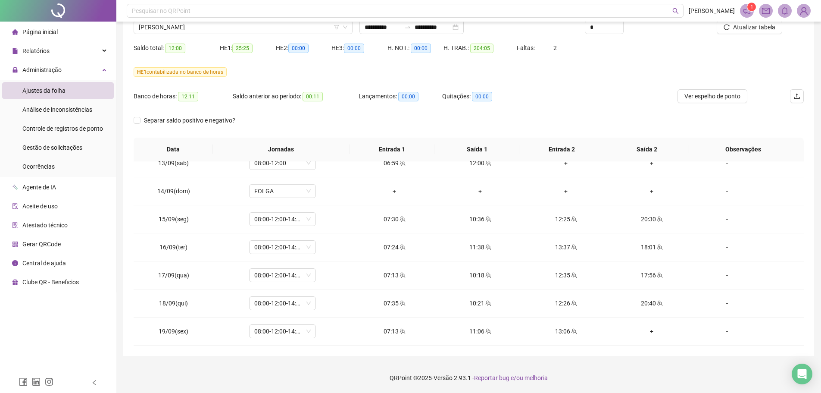
click at [641, 372] on footer "QRPoint © 2025 - Versão 2.93.1 - Reportar bug e/ou melhoria" at bounding box center [468, 378] width 705 height 30
click at [604, 369] on footer "QRPoint © 2025 - Versão 2.93.1 - Reportar bug e/ou melhoria" at bounding box center [468, 378] width 705 height 30
click at [597, 372] on footer "QRPoint © 2025 - Versão 2.93.1 - Reportar bug e/ou melhoria" at bounding box center [468, 378] width 705 height 30
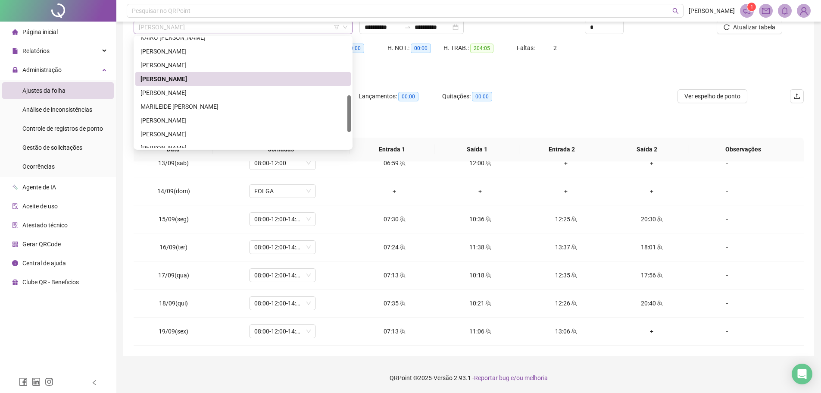
click at [225, 30] on span "[PERSON_NAME]" at bounding box center [243, 27] width 209 height 13
click at [199, 92] on div "[PERSON_NAME]" at bounding box center [243, 92] width 205 height 9
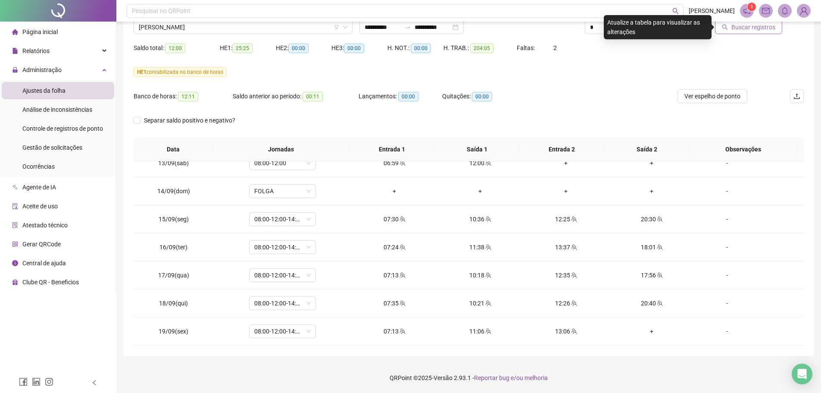
click at [749, 31] on button "Buscar registros" at bounding box center [748, 27] width 67 height 14
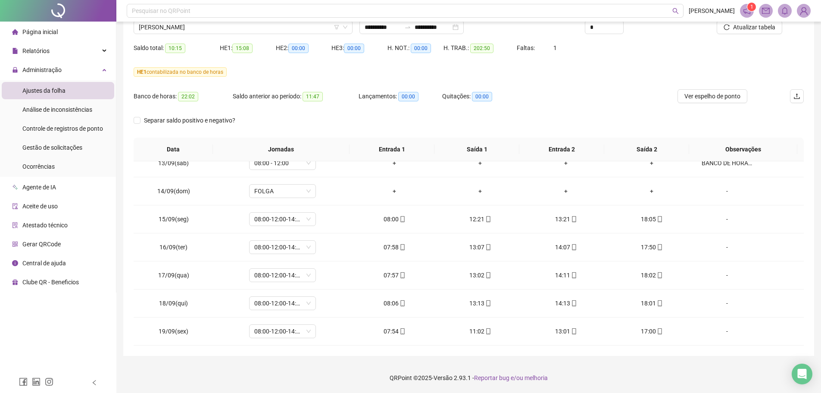
click at [655, 370] on footer "QRPoint © 2025 - Versão 2.93.1 - Reportar bug e/ou melhoria" at bounding box center [468, 378] width 705 height 30
click at [580, 366] on footer "QRPoint © 2025 - Versão 2.93.1 - Reportar bug e/ou melhoria" at bounding box center [468, 378] width 705 height 30
click at [616, 375] on footer "QRPoint © 2025 - Versão 2.93.1 - Reportar bug e/ou melhoria" at bounding box center [468, 378] width 705 height 30
click at [588, 375] on footer "QRPoint © 2025 - Versão 2.93.1 - Reportar bug e/ou melhoria" at bounding box center [468, 378] width 705 height 30
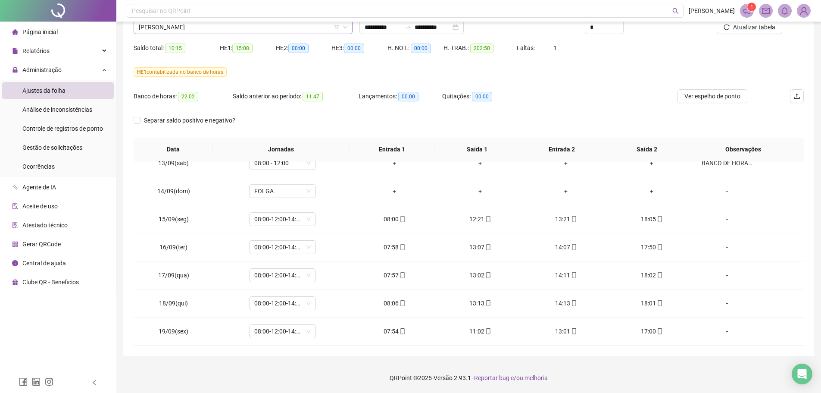
click at [218, 33] on span "[PERSON_NAME]" at bounding box center [243, 27] width 209 height 13
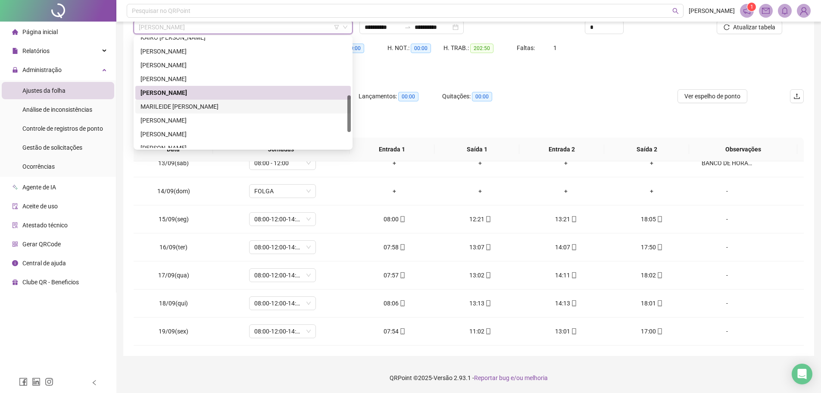
click at [194, 104] on div "MARILEIDE [PERSON_NAME]" at bounding box center [243, 106] width 205 height 9
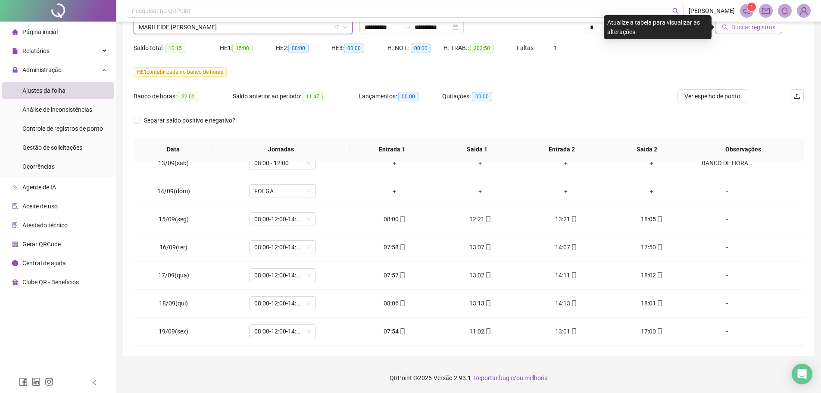
click at [751, 28] on span "Buscar registros" at bounding box center [754, 26] width 44 height 9
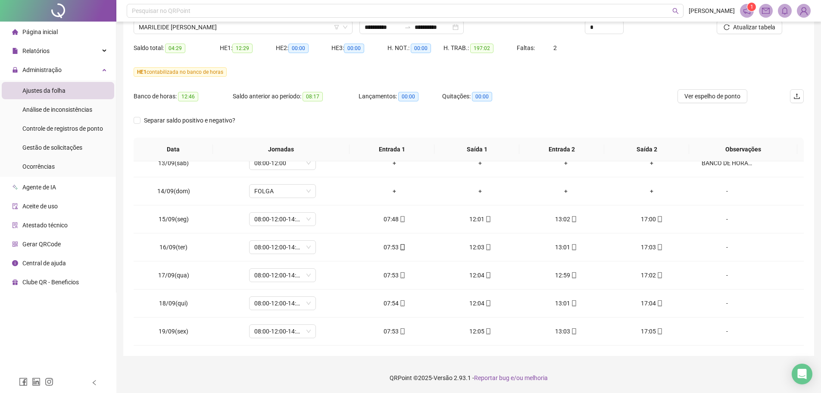
click at [618, 360] on div "**********" at bounding box center [468, 160] width 705 height 465
click at [616, 385] on footer "QRPoint © 2025 - Versão 2.93.1 - Reportar bug e/ou melhoria" at bounding box center [468, 378] width 705 height 30
click at [192, 29] on span "MARILEIDE [PERSON_NAME]" at bounding box center [243, 27] width 209 height 13
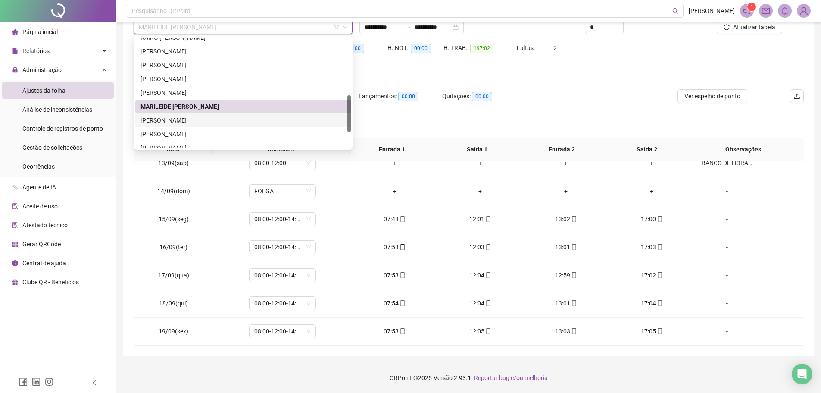
drag, startPoint x: 199, startPoint y: 120, endPoint x: 212, endPoint y: 124, distance: 13.6
click at [199, 119] on div "[PERSON_NAME]" at bounding box center [243, 120] width 205 height 9
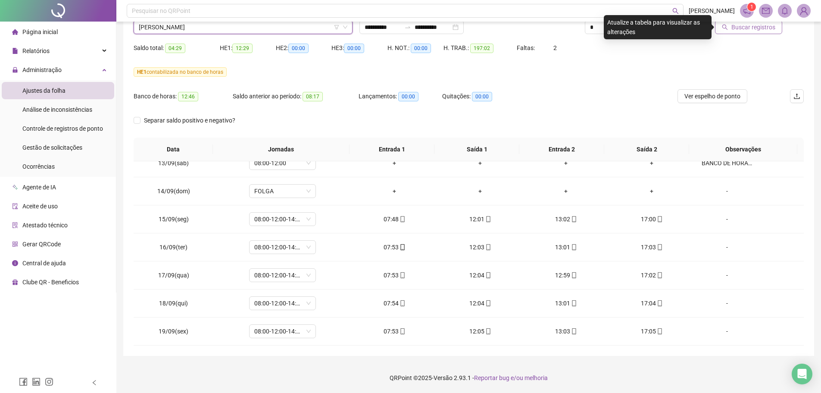
click at [751, 28] on span "Buscar registros" at bounding box center [754, 26] width 44 height 9
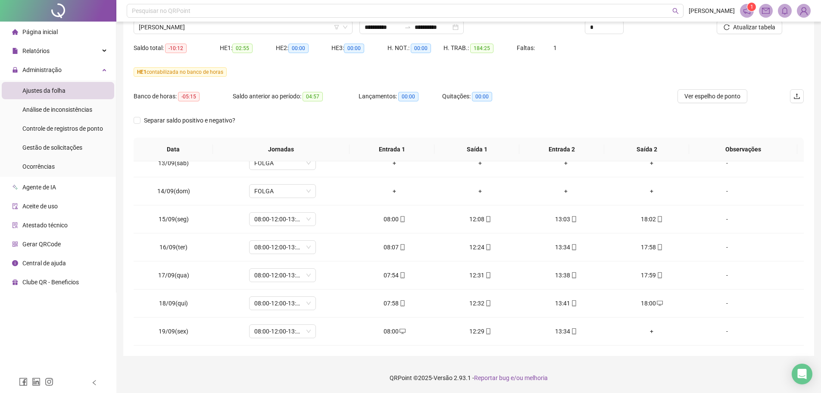
click at [619, 362] on div "**********" at bounding box center [468, 160] width 705 height 465
click at [648, 376] on footer "QRPoint © 2025 - Versão 2.93.1 - Reportar bug e/ou melhoria" at bounding box center [468, 378] width 705 height 30
click at [618, 373] on footer "QRPoint © 2025 - Versão 2.93.1 - Reportar bug e/ou melhoria" at bounding box center [468, 378] width 705 height 30
click at [235, 23] on span "[PERSON_NAME]" at bounding box center [243, 27] width 209 height 13
click at [508, 112] on div "Quitações: 00:00" at bounding box center [484, 101] width 84 height 24
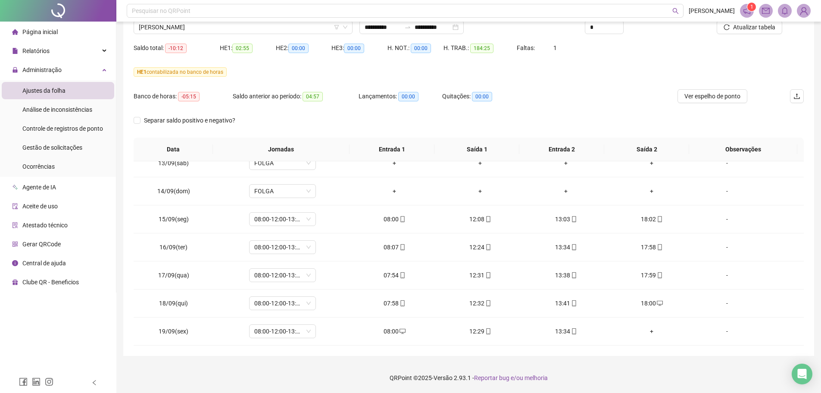
click at [642, 364] on footer "QRPoint © 2025 - Versão 2.93.1 - Reportar bug e/ou melhoria" at bounding box center [468, 378] width 705 height 30
click at [614, 373] on footer "QRPoint © 2025 - Versão 2.93.1 - Reportar bug e/ou melhoria" at bounding box center [468, 378] width 705 height 30
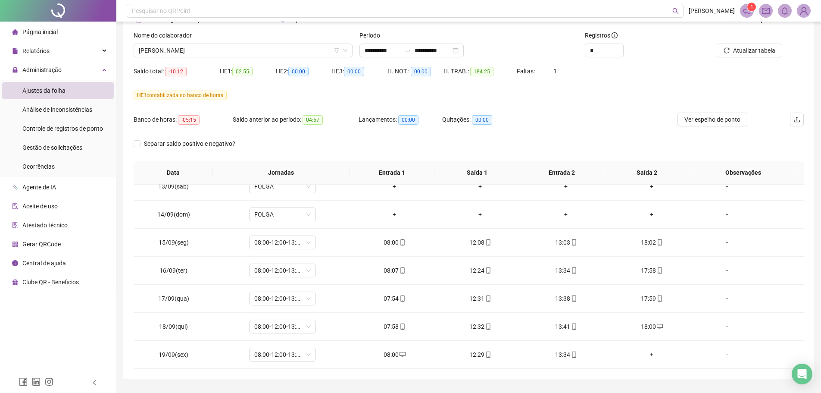
scroll to position [0, 0]
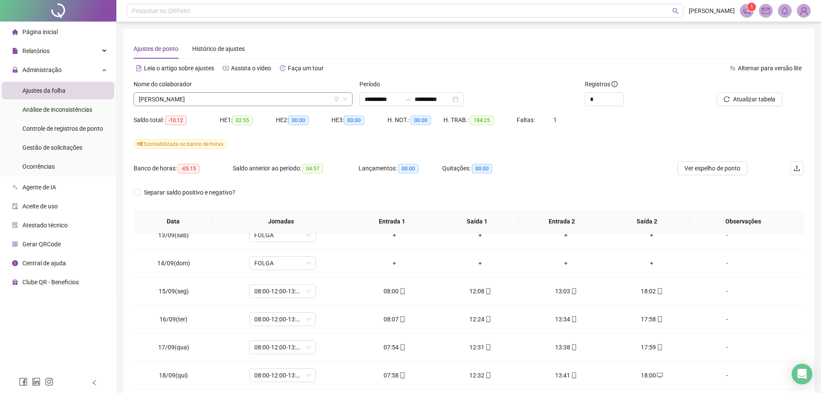
click at [160, 96] on span "[PERSON_NAME]" at bounding box center [243, 99] width 209 height 13
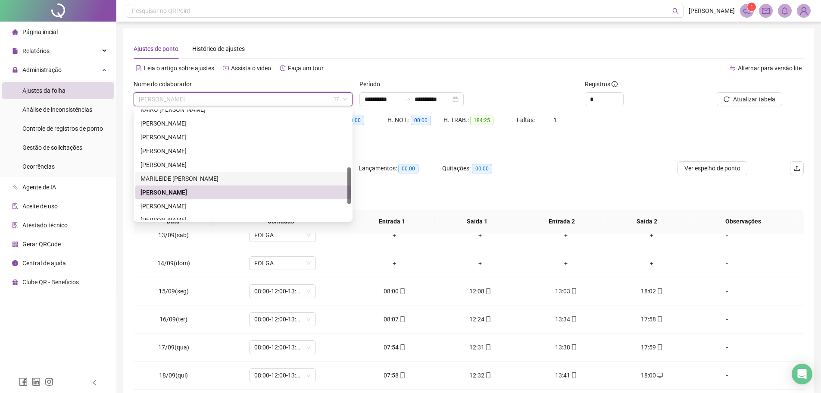
scroll to position [221, 0]
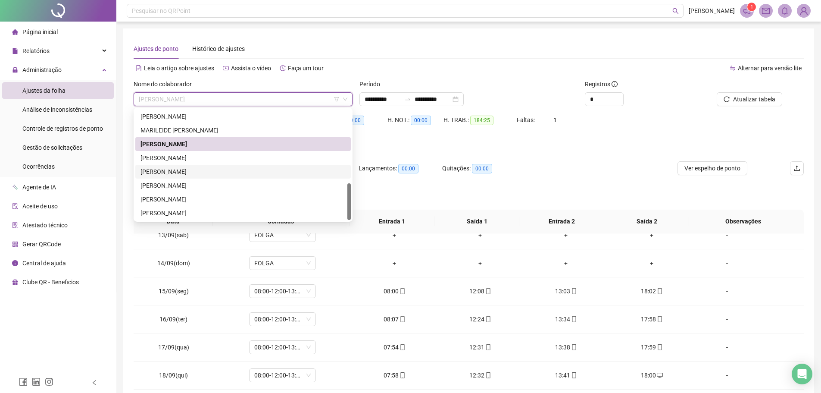
click at [197, 150] on div "[PERSON_NAME]" at bounding box center [243, 144] width 216 height 14
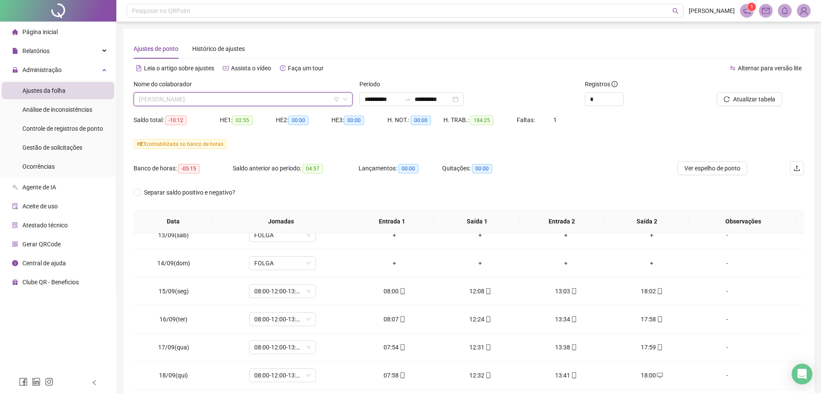
click at [227, 97] on span "[PERSON_NAME]" at bounding box center [243, 99] width 209 height 13
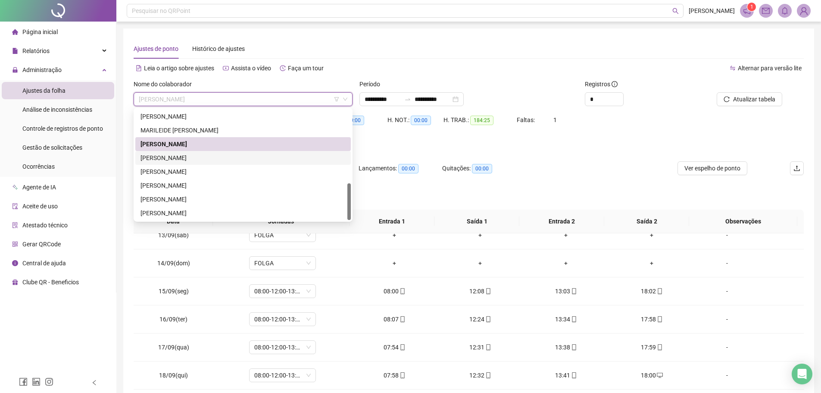
drag, startPoint x: 216, startPoint y: 159, endPoint x: 231, endPoint y: 158, distance: 14.7
click at [216, 159] on div "[PERSON_NAME]" at bounding box center [243, 157] width 205 height 9
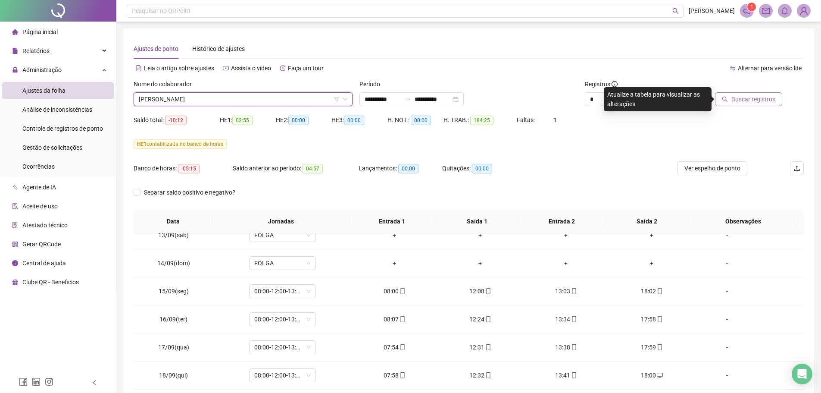
click at [768, 102] on span "Buscar registros" at bounding box center [754, 98] width 44 height 9
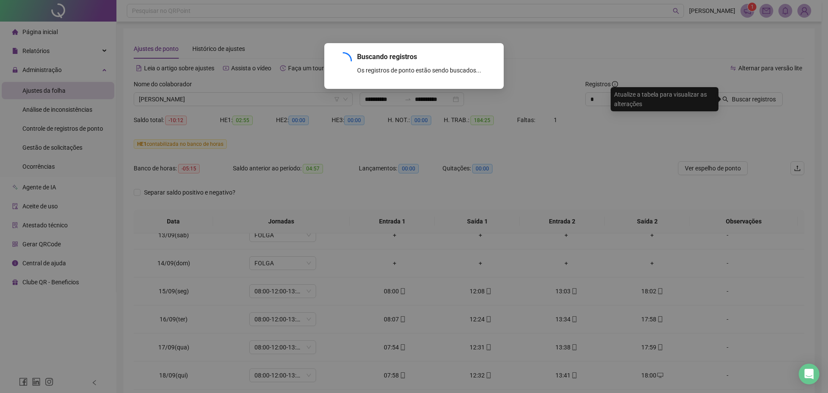
click at [617, 153] on div "Buscando registros Os registros de ponto estão sendo buscados... OK" at bounding box center [414, 196] width 828 height 393
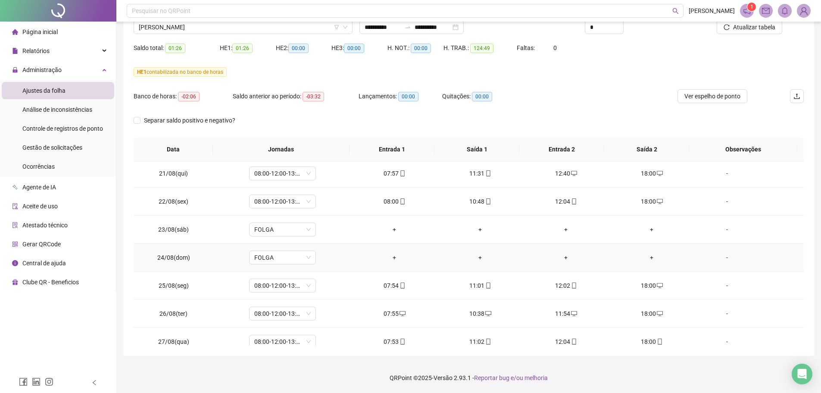
scroll to position [0, 0]
drag, startPoint x: 196, startPoint y: 31, endPoint x: 195, endPoint y: 59, distance: 27.2
click at [196, 31] on span "[PERSON_NAME]" at bounding box center [243, 27] width 209 height 13
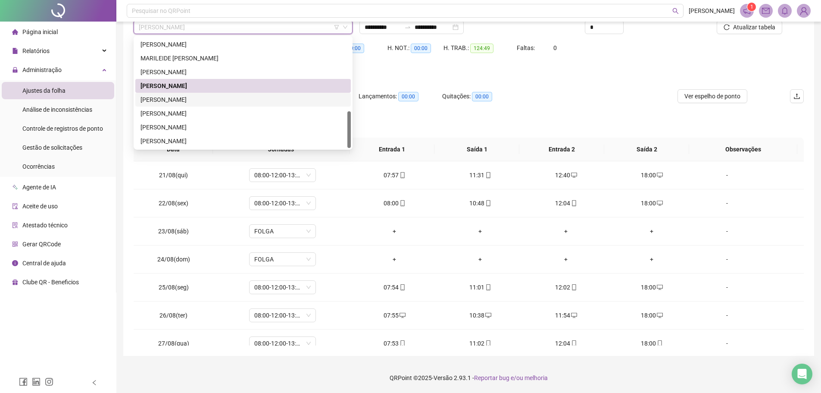
click at [190, 101] on div "[PERSON_NAME]" at bounding box center [243, 99] width 205 height 9
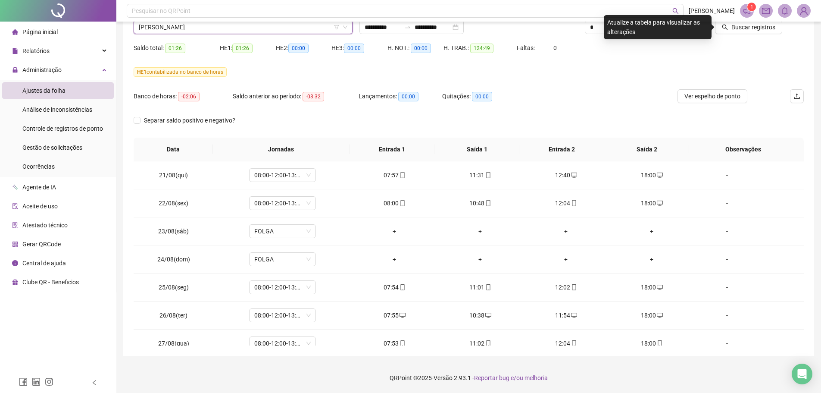
click at [746, 35] on div "Buscar registros" at bounding box center [751, 24] width 113 height 34
click at [746, 29] on span "Buscar registros" at bounding box center [754, 26] width 44 height 9
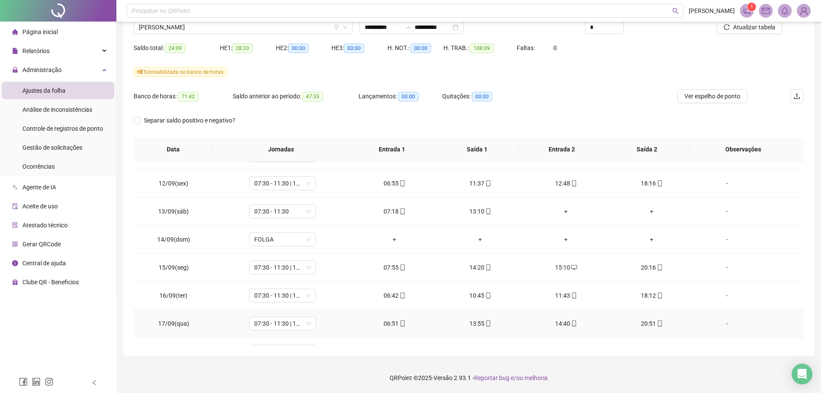
scroll to position [657, 0]
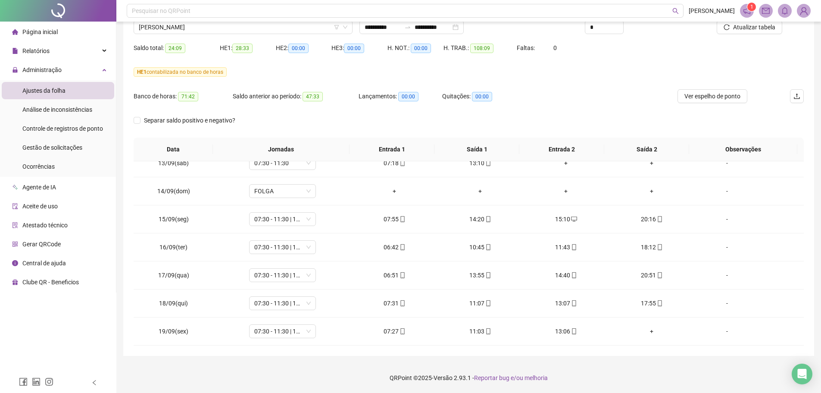
click at [599, 374] on footer "QRPoint © 2025 - Versão 2.93.1 - Reportar bug e/ou melhoria" at bounding box center [468, 378] width 705 height 30
click at [604, 370] on footer "QRPoint © 2025 - Versão 2.93.1 - Reportar bug e/ou melhoria" at bounding box center [468, 378] width 705 height 30
click at [595, 362] on div "**********" at bounding box center [468, 160] width 705 height 465
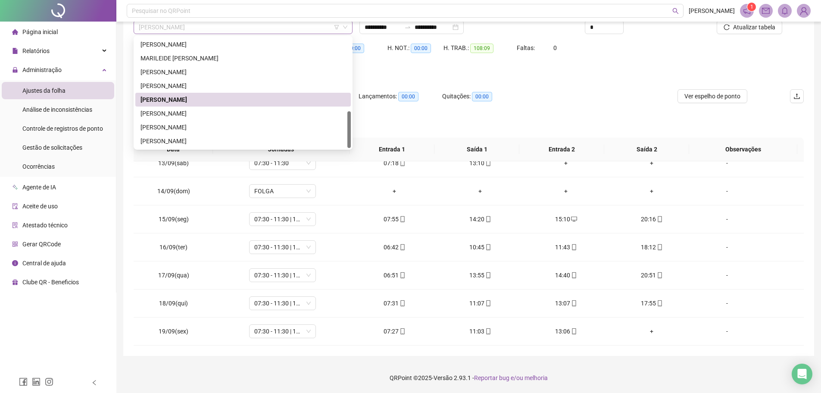
click at [195, 30] on span "[PERSON_NAME]" at bounding box center [243, 27] width 209 height 13
drag, startPoint x: 187, startPoint y: 109, endPoint x: 282, endPoint y: 124, distance: 95.6
click at [187, 109] on div "[PERSON_NAME]" at bounding box center [243, 113] width 205 height 9
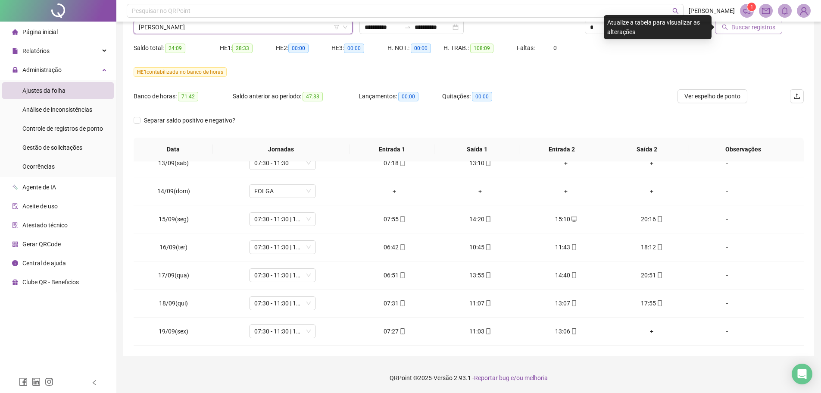
click at [773, 24] on span "Buscar registros" at bounding box center [754, 26] width 44 height 9
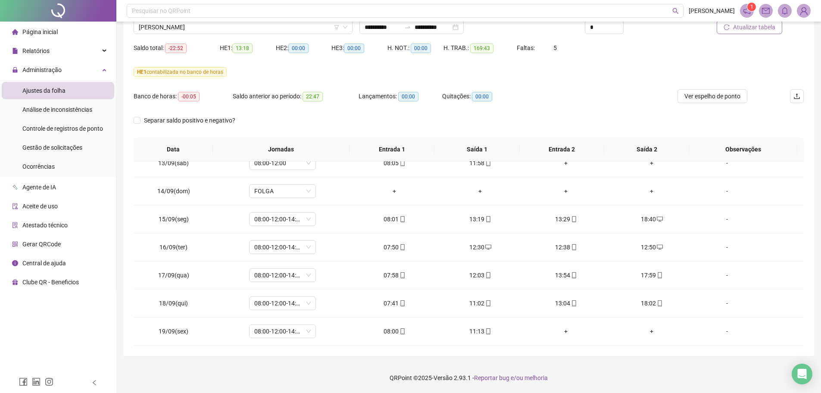
click at [598, 372] on footer "QRPoint © 2025 - Versão 2.93.1 - Reportar bug e/ou melhoria" at bounding box center [468, 378] width 705 height 30
click at [603, 370] on footer "QRPoint © 2025 - Versão 2.93.1 - Reportar bug e/ou melhoria" at bounding box center [468, 378] width 705 height 30
click at [557, 333] on div "+" at bounding box center [566, 330] width 72 height 9
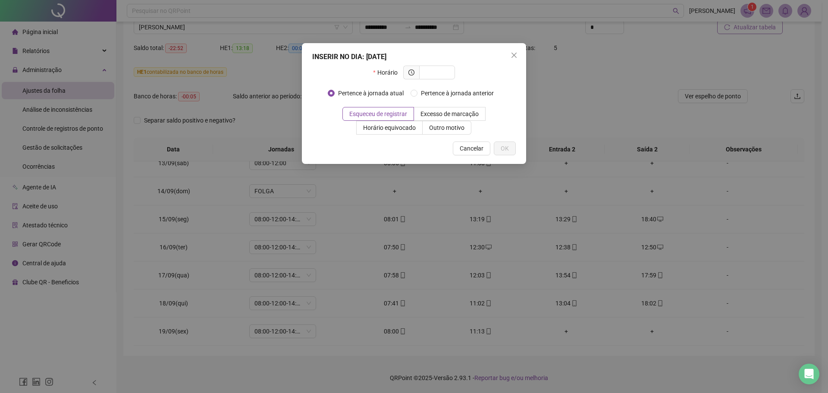
click at [521, 57] on div "INSERIR NO DIA : [DATE] Horário Pertence à jornada atual Pertence à jornada ant…" at bounding box center [414, 103] width 224 height 121
click at [517, 56] on icon "close" at bounding box center [513, 55] width 7 height 7
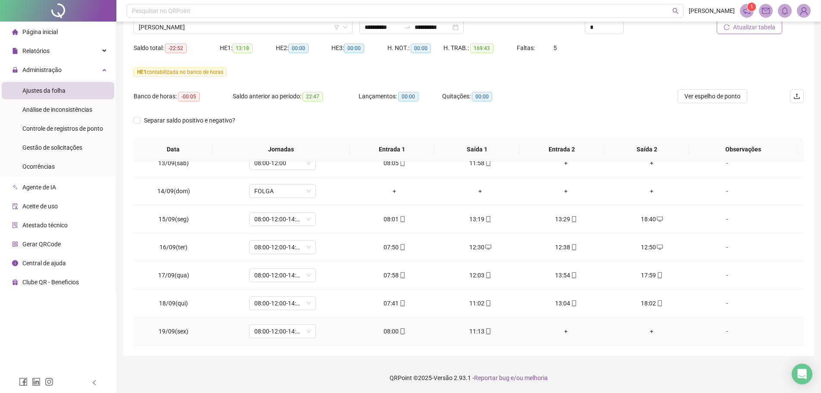
click at [556, 336] on td "+" at bounding box center [566, 331] width 86 height 28
click at [557, 335] on div "+" at bounding box center [566, 330] width 72 height 9
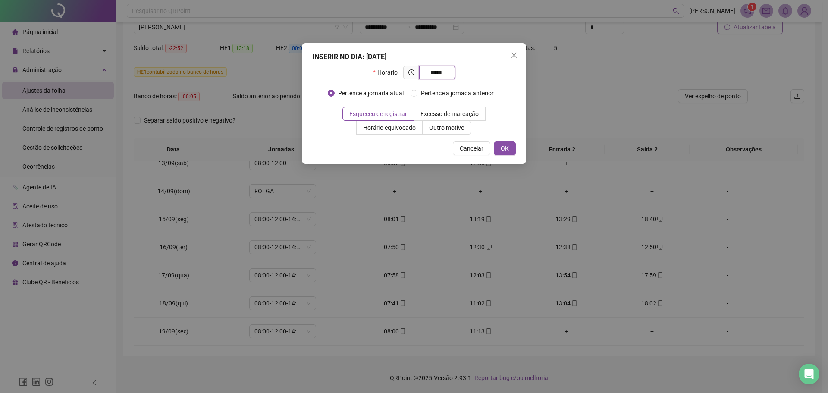
type input "*****"
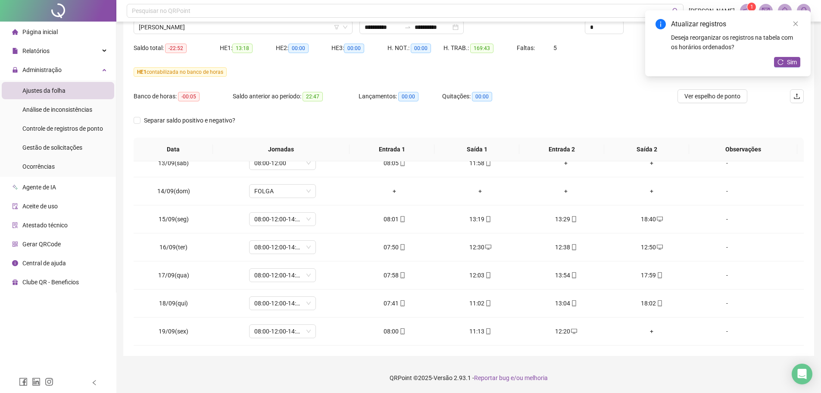
click at [786, 51] on div "Deseja reorganizar os registros na tabela com os horários ordenados?" at bounding box center [735, 42] width 129 height 19
click at [783, 64] on icon "reload" at bounding box center [781, 62] width 6 height 6
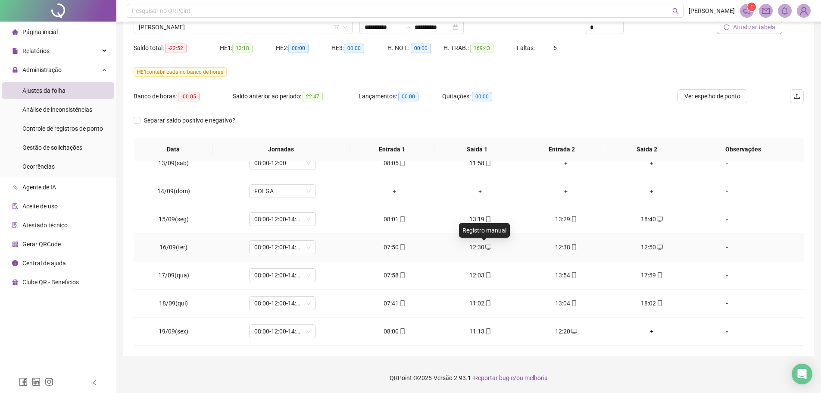
click at [485, 247] on icon "desktop" at bounding box center [488, 247] width 6 height 6
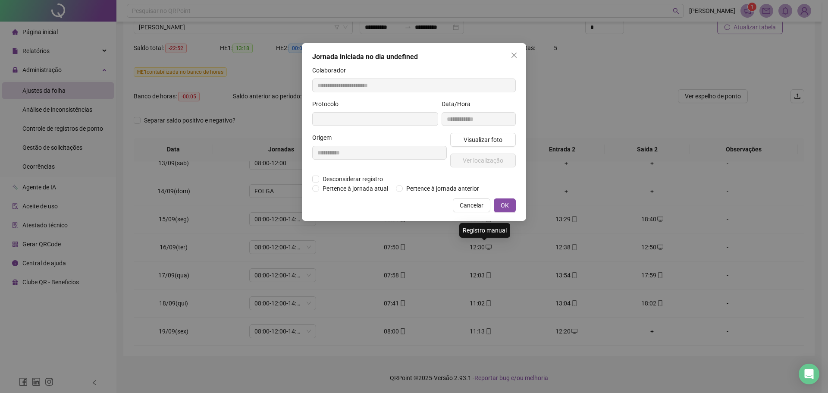
type input "**********"
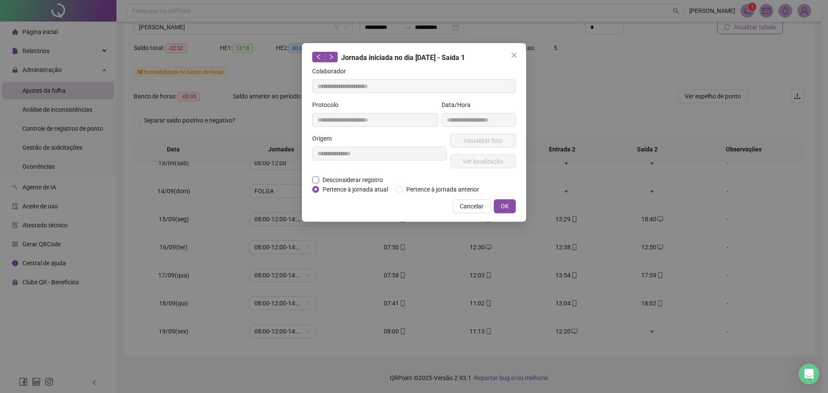
click at [357, 181] on span "Desconsiderar registro" at bounding box center [352, 179] width 67 height 9
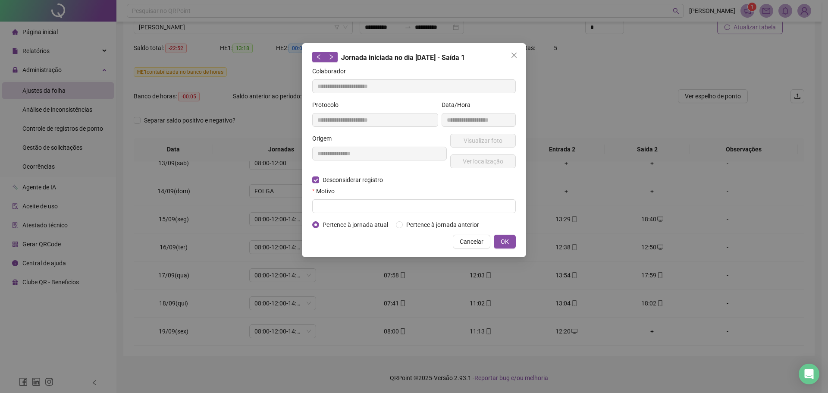
click at [351, 195] on div "Motivo" at bounding box center [413, 192] width 203 height 13
click at [349, 207] on input "text" at bounding box center [413, 206] width 203 height 14
type input "*"
type input "**********"
click at [506, 235] on button "OK" at bounding box center [505, 242] width 22 height 14
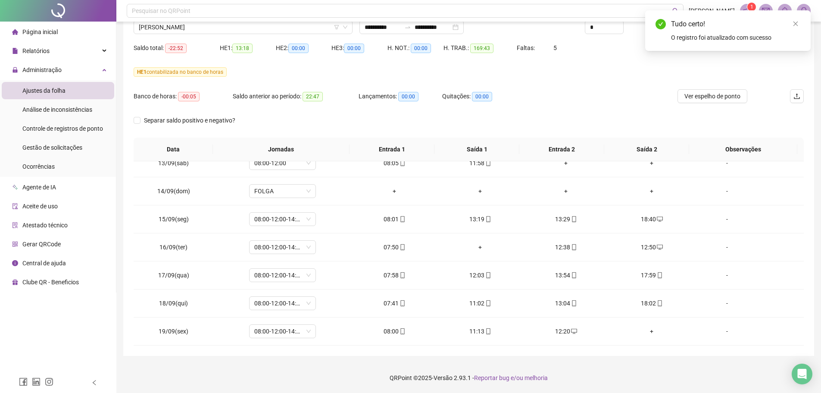
click at [801, 20] on div "Tudo certo! O registro foi atualizado com sucesso" at bounding box center [728, 30] width 166 height 41
click at [796, 21] on icon "close" at bounding box center [796, 24] width 6 height 6
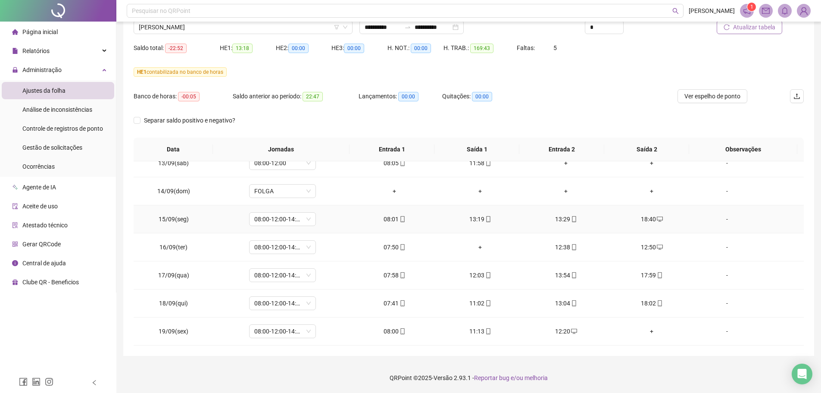
click at [488, 219] on div "13:19" at bounding box center [481, 218] width 72 height 9
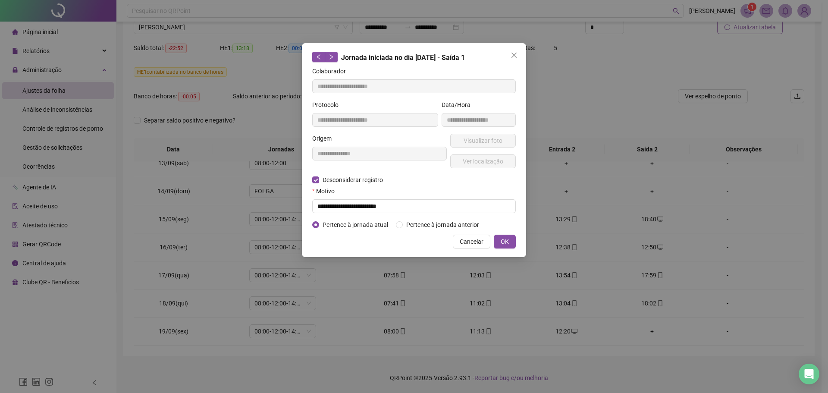
type input "**********"
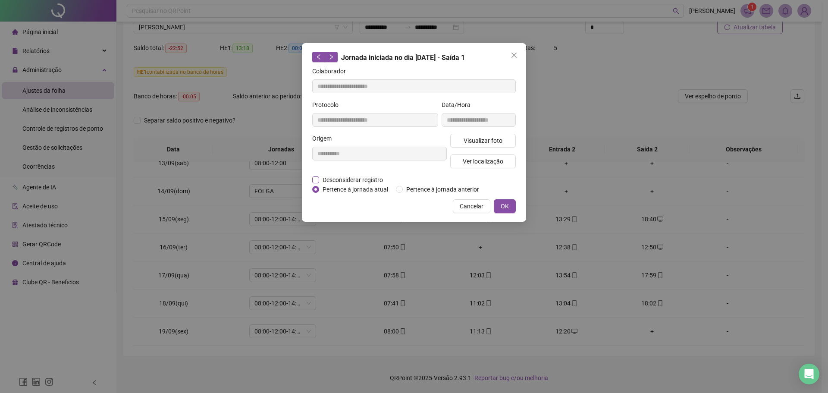
click at [362, 178] on span "Desconsiderar registro" at bounding box center [352, 179] width 67 height 9
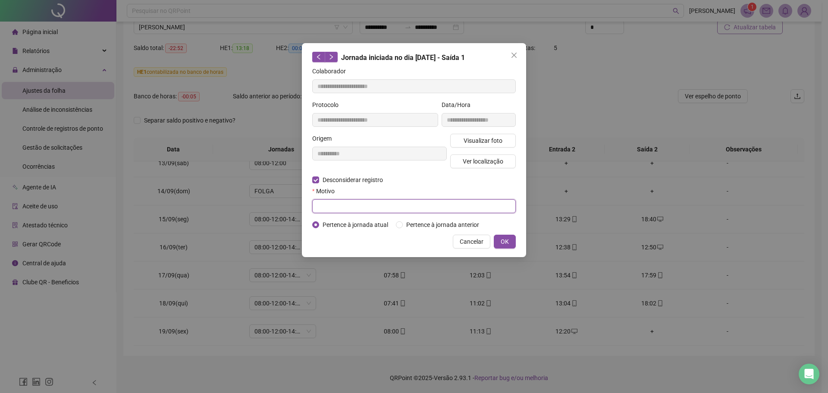
click at [360, 207] on input "text" at bounding box center [413, 206] width 203 height 14
type input "**********"
click at [500, 242] on button "OK" at bounding box center [505, 242] width 22 height 14
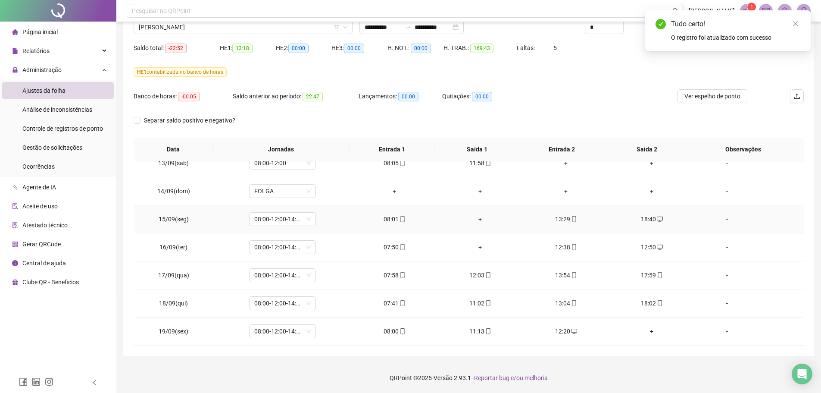
click at [476, 219] on div "+" at bounding box center [481, 218] width 72 height 9
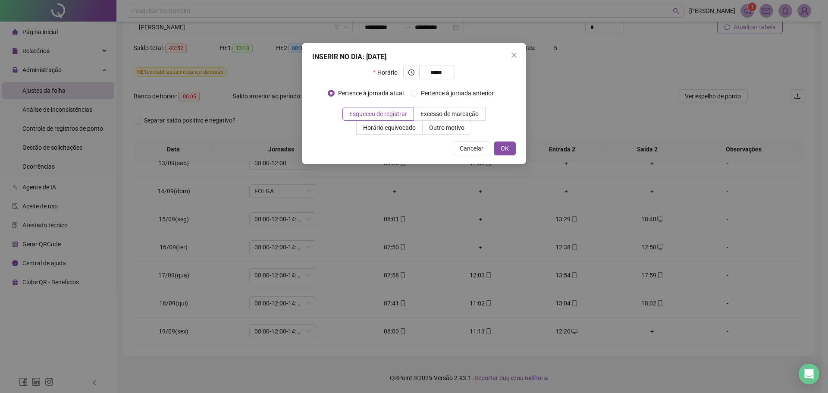
type input "*****"
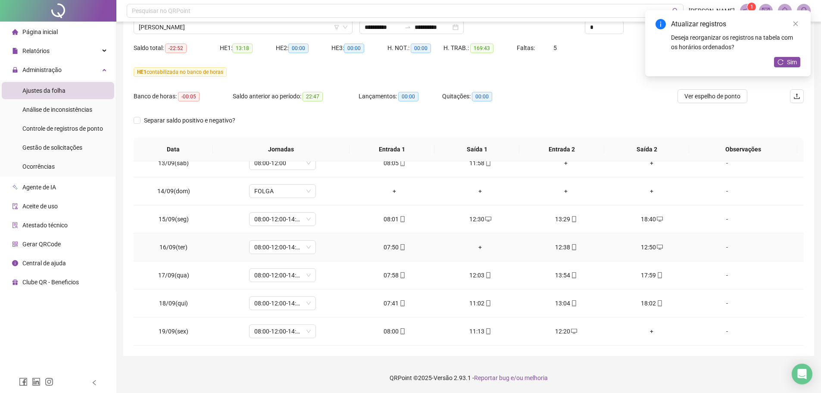
click at [482, 247] on div "+" at bounding box center [481, 246] width 72 height 9
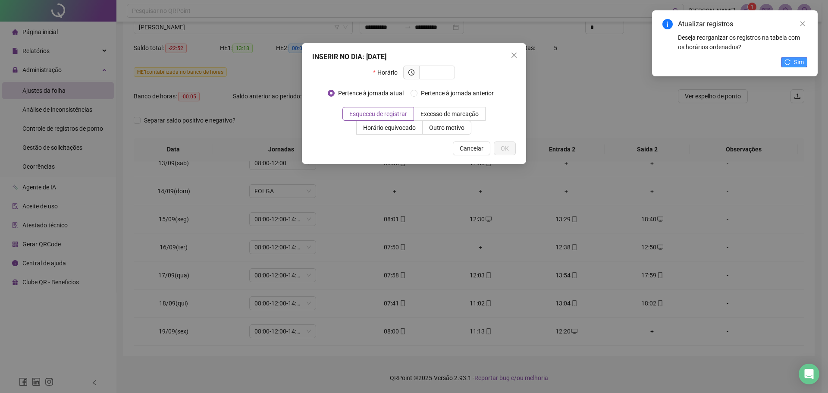
click at [798, 64] on span "Sim" at bounding box center [799, 61] width 10 height 9
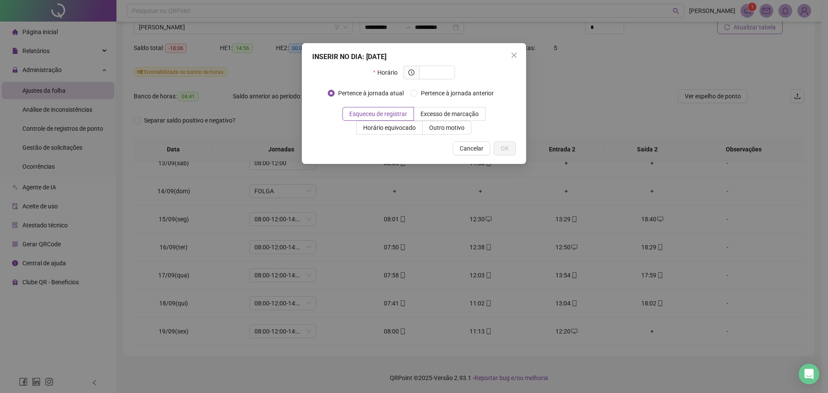
drag, startPoint x: 517, startPoint y: 53, endPoint x: 589, endPoint y: 77, distance: 75.5
click at [517, 53] on icon "close" at bounding box center [513, 55] width 7 height 7
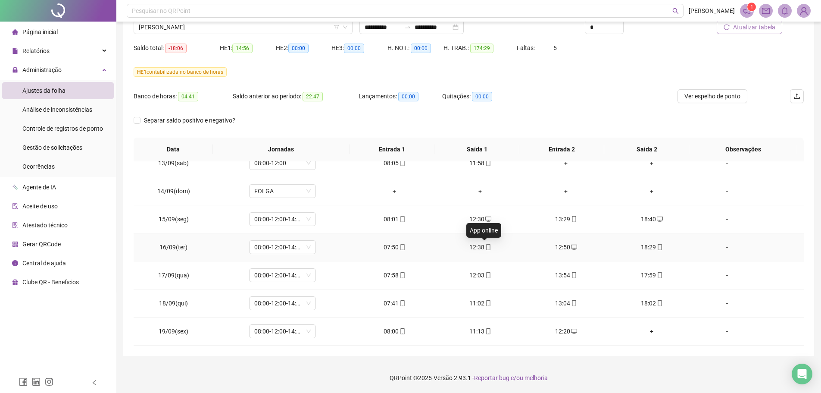
click at [485, 250] on span at bounding box center [488, 247] width 7 height 7
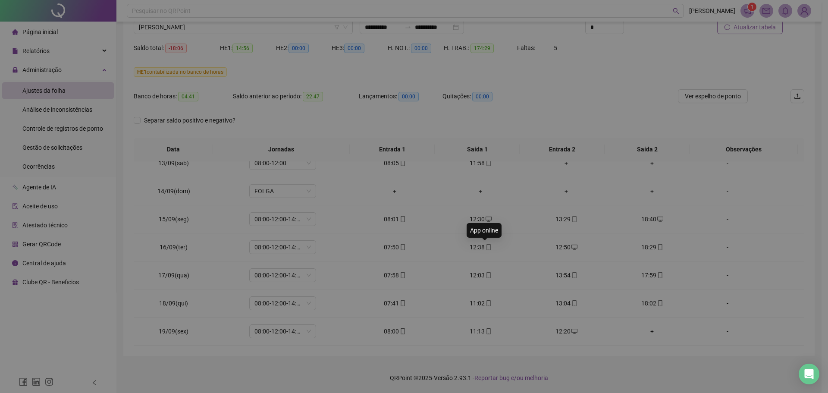
type input "**********"
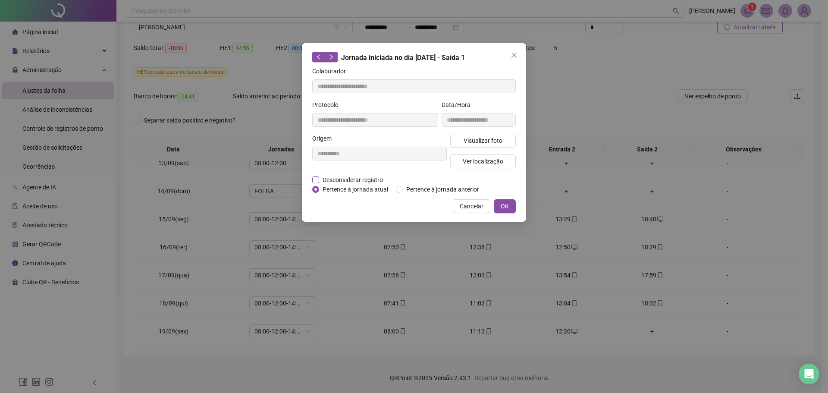
click at [341, 175] on span "Desconsiderar registro" at bounding box center [352, 179] width 67 height 9
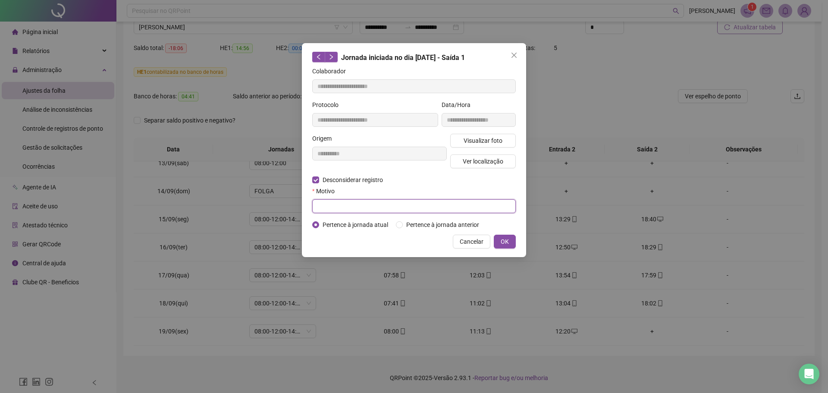
click at [328, 209] on input "text" at bounding box center [413, 206] width 203 height 14
type input "**********"
click at [509, 237] on button "OK" at bounding box center [505, 242] width 22 height 14
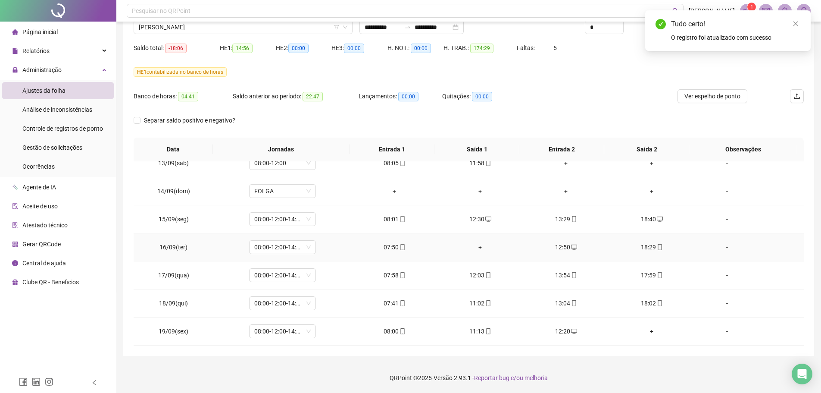
click at [476, 249] on div "+" at bounding box center [481, 246] width 72 height 9
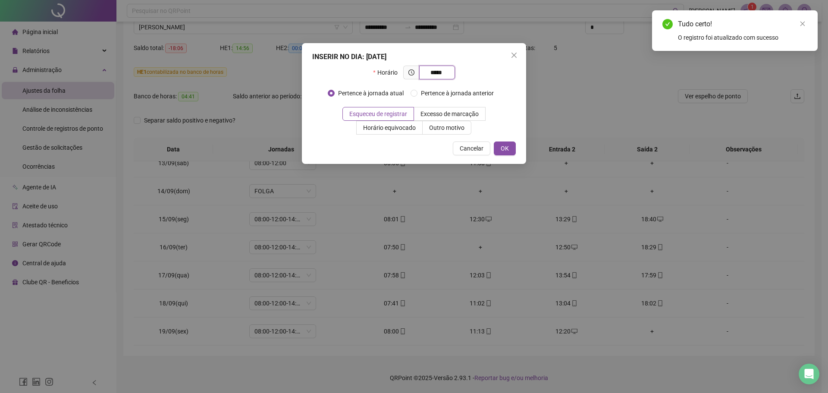
type input "*****"
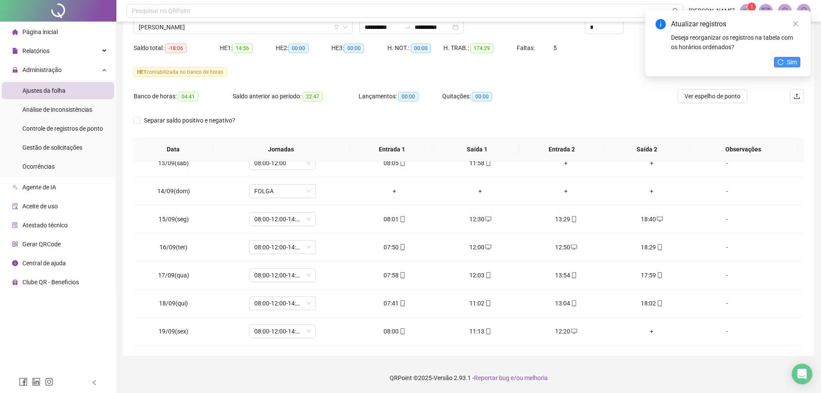
click at [789, 58] on span "Sim" at bounding box center [792, 61] width 10 height 9
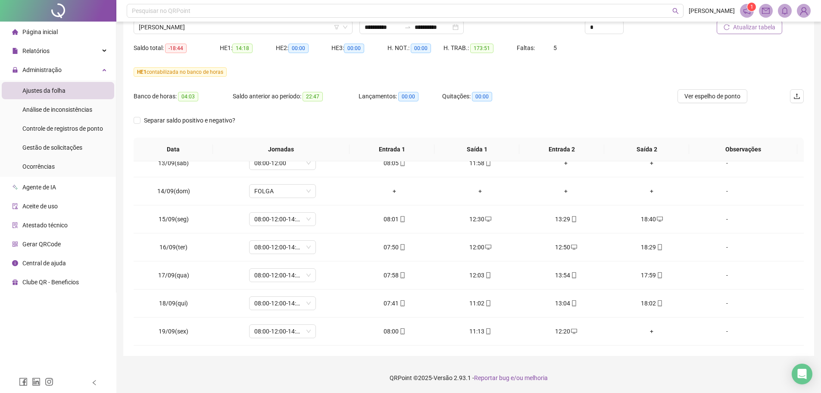
click at [620, 363] on footer "QRPoint © 2025 - Versão 2.93.1 - Reportar bug e/ou melhoria" at bounding box center [468, 378] width 705 height 30
click at [609, 366] on footer "QRPoint © 2025 - Versão 2.93.1 - Reportar bug e/ou melhoria" at bounding box center [468, 378] width 705 height 30
click at [247, 37] on div "Nome do colaborador [PERSON_NAME]" at bounding box center [243, 24] width 226 height 34
click at [241, 29] on span "[PERSON_NAME]" at bounding box center [243, 27] width 209 height 13
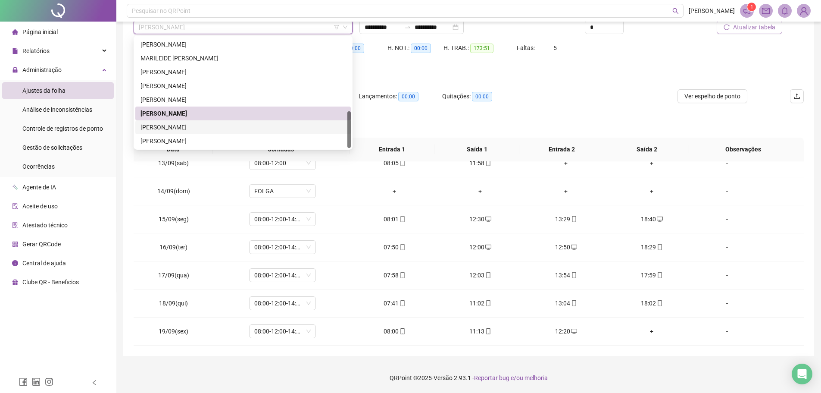
click at [197, 126] on div "[PERSON_NAME]" at bounding box center [243, 126] width 205 height 9
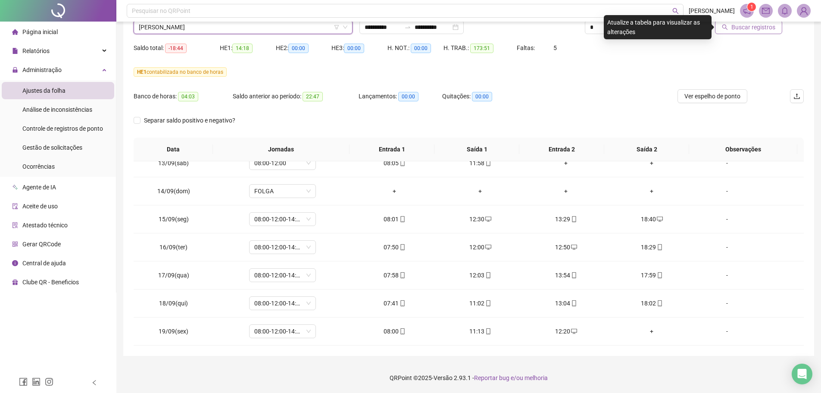
click at [761, 30] on span "Buscar registros" at bounding box center [754, 26] width 44 height 9
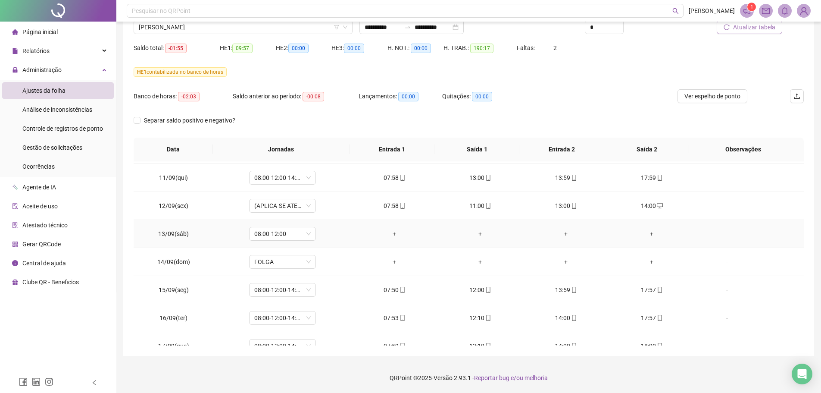
scroll to position [570, 0]
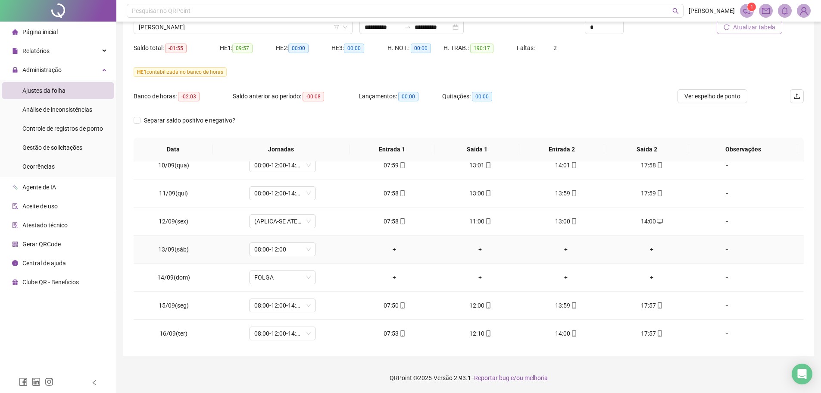
click at [719, 250] on div "-" at bounding box center [727, 248] width 51 height 9
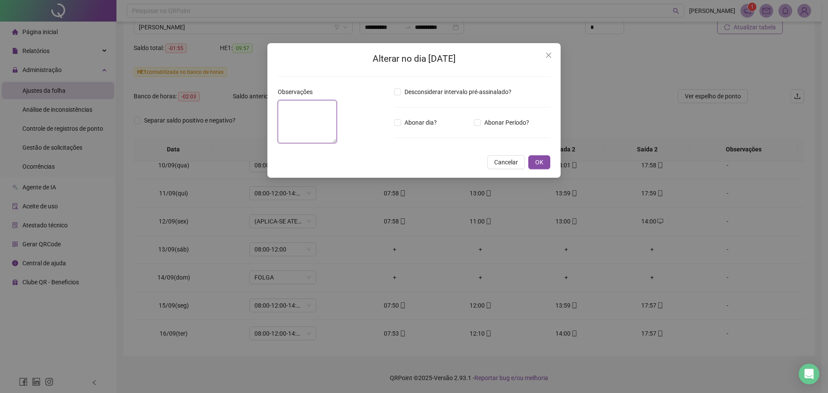
click at [337, 143] on textarea at bounding box center [307, 121] width 59 height 43
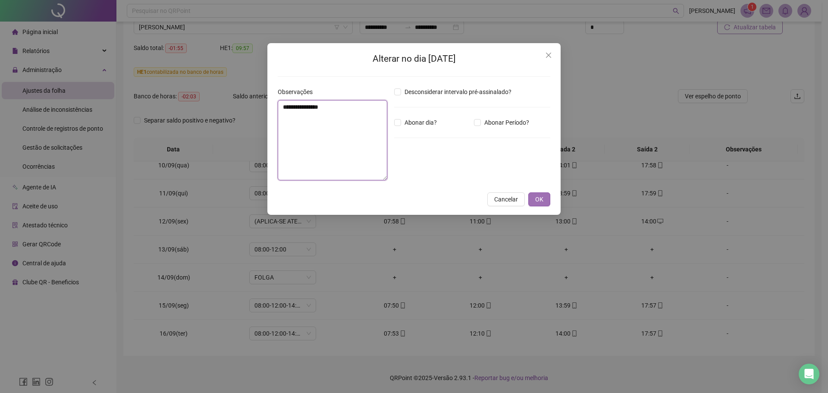
type textarea "**********"
click at [543, 200] on span "OK" at bounding box center [539, 198] width 8 height 9
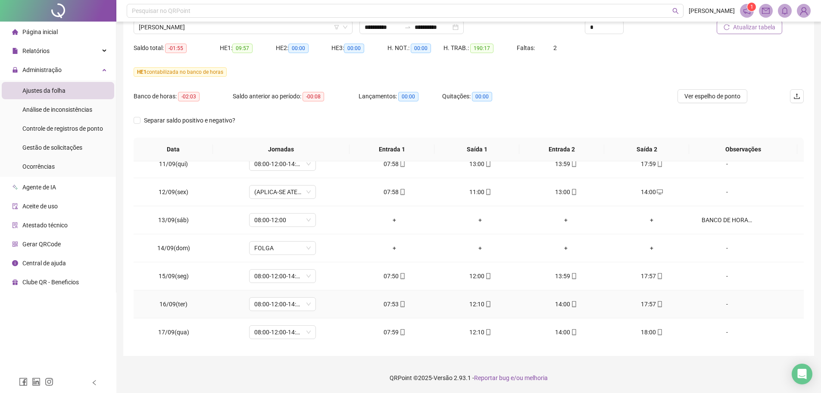
scroll to position [657, 0]
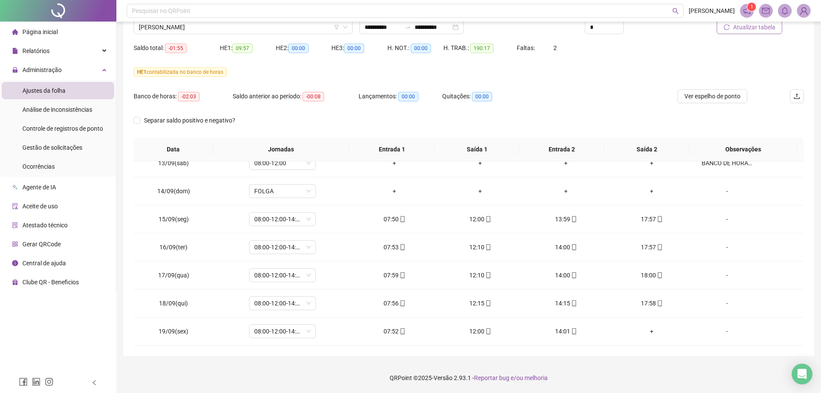
click at [604, 368] on footer "QRPoint © 2025 - Versão 2.93.1 - Reportar bug e/ou melhoria" at bounding box center [468, 378] width 705 height 30
click at [761, 31] on span "Atualizar tabela" at bounding box center [754, 26] width 42 height 9
click at [200, 30] on span "[PERSON_NAME]" at bounding box center [243, 27] width 209 height 13
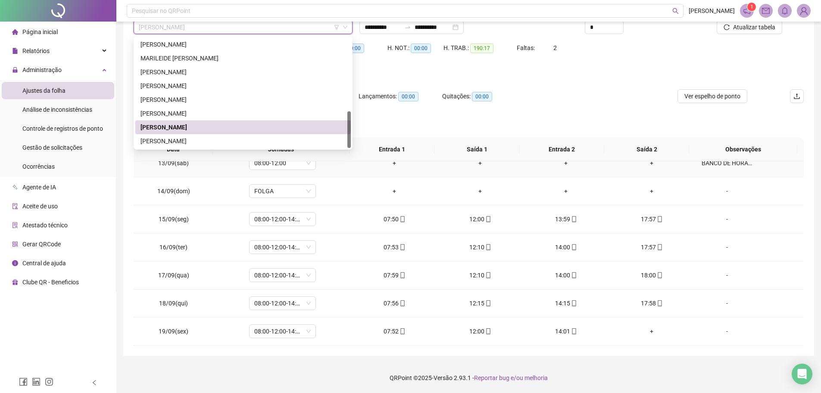
click at [227, 144] on div "[PERSON_NAME]" at bounding box center [243, 140] width 205 height 9
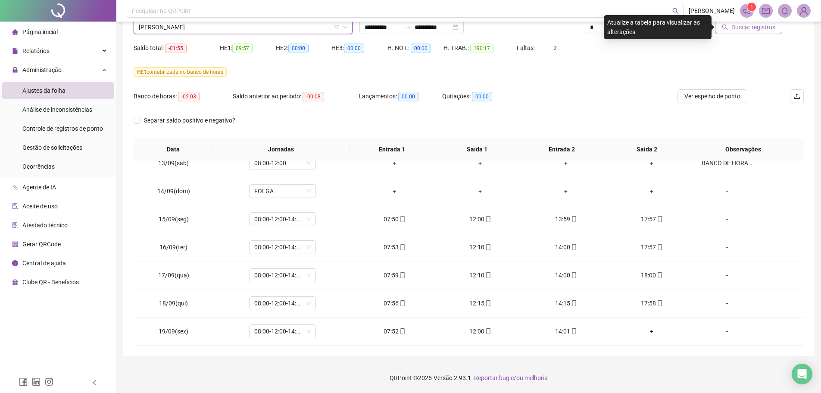
click at [768, 28] on span "Buscar registros" at bounding box center [754, 26] width 44 height 9
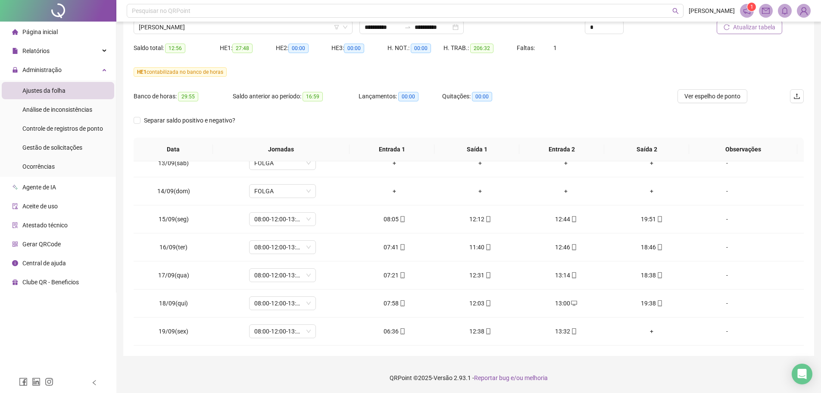
click at [606, 363] on footer "QRPoint © 2025 - Versão 2.93.1 - Reportar bug e/ou melhoria" at bounding box center [468, 378] width 705 height 30
click at [610, 366] on footer "QRPoint © 2025 - Versão 2.93.1 - Reportar bug e/ou melhoria" at bounding box center [468, 378] width 705 height 30
click at [610, 372] on footer "QRPoint © 2025 - Versão 2.93.1 - Reportar bug e/ou melhoria" at bounding box center [468, 378] width 705 height 30
click at [74, 144] on span "Gestão de solicitações" at bounding box center [52, 147] width 60 height 7
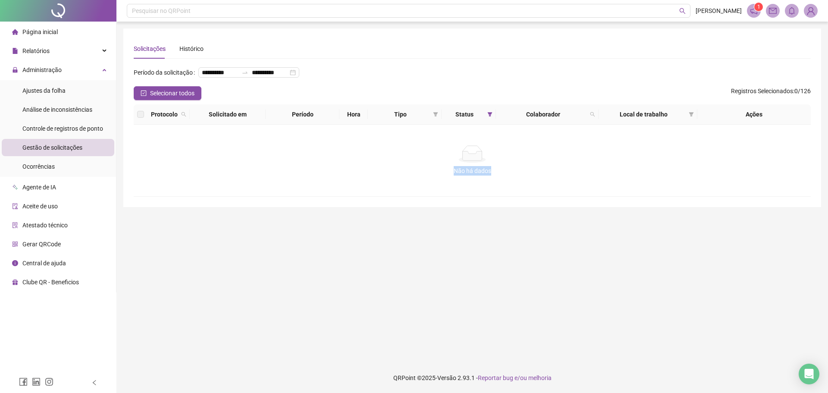
drag, startPoint x: 472, startPoint y: 179, endPoint x: 548, endPoint y: 183, distance: 75.5
click at [548, 175] on div "Não há dados Não há dados" at bounding box center [472, 160] width 656 height 30
click at [548, 175] on div "Não há dados" at bounding box center [472, 170] width 656 height 9
click at [43, 146] on span "Gestão de solicitações" at bounding box center [52, 147] width 60 height 7
click at [51, 118] on ul "Ajustes da folha Análise de inconsistências Controle de registros de ponto Gest…" at bounding box center [58, 128] width 116 height 97
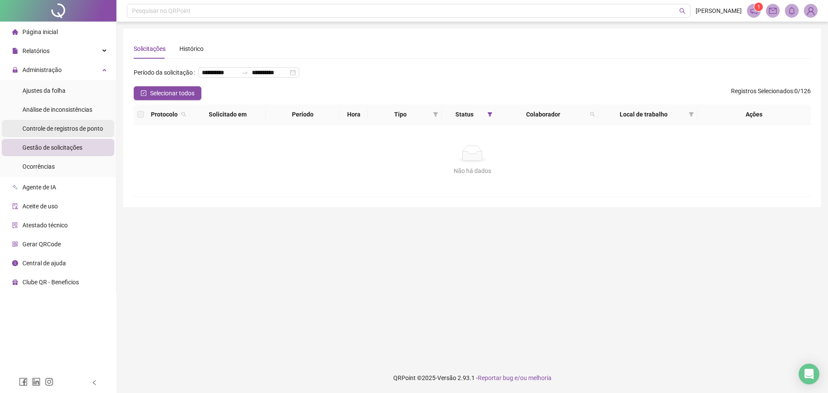
click at [65, 136] on div "Controle de registros de ponto" at bounding box center [62, 128] width 81 height 17
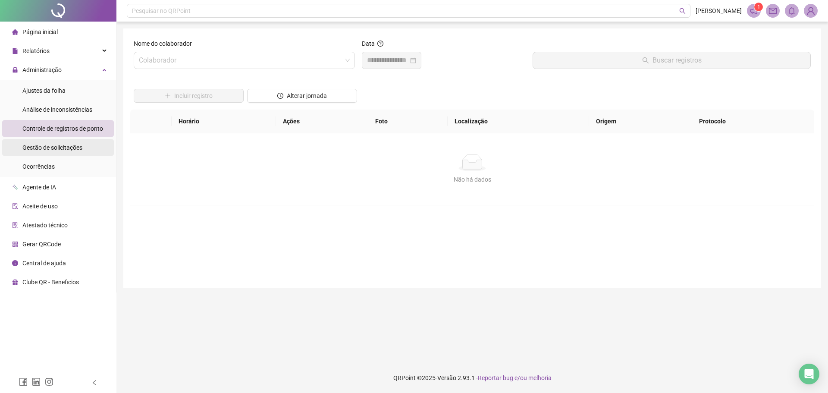
click at [64, 146] on span "Gestão de solicitações" at bounding box center [52, 147] width 60 height 7
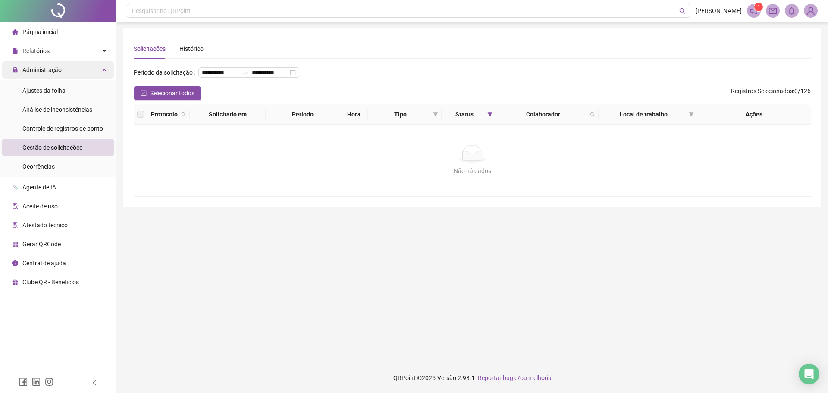
click at [85, 92] on li "Ajustes da folha" at bounding box center [58, 90] width 113 height 17
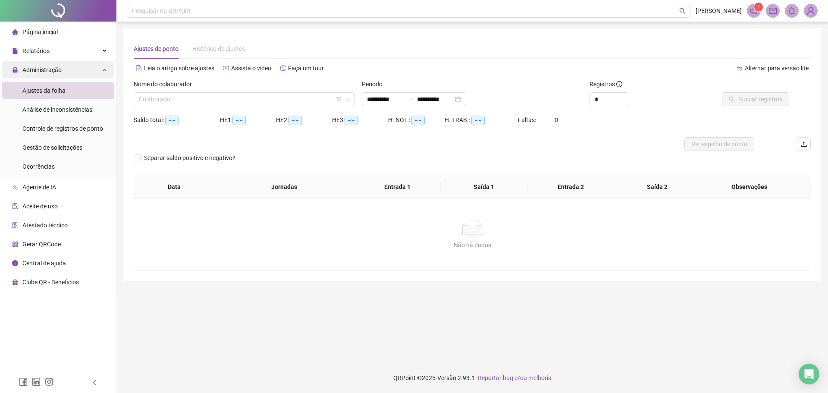
click at [106, 73] on div "Administração" at bounding box center [58, 69] width 113 height 17
type input "**********"
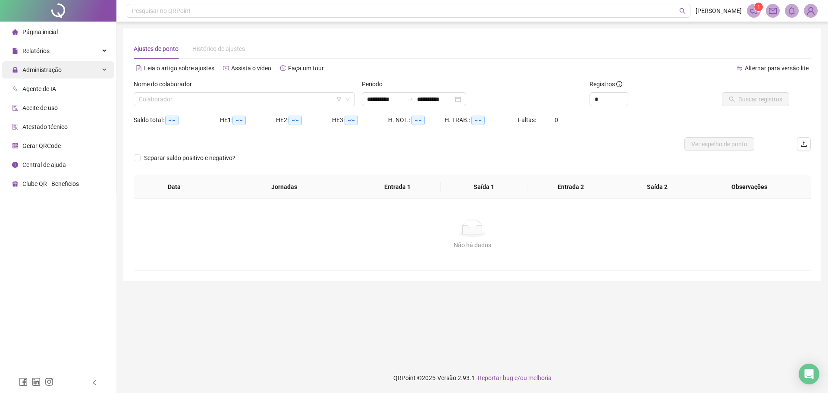
click at [83, 72] on div "Administração" at bounding box center [58, 69] width 113 height 17
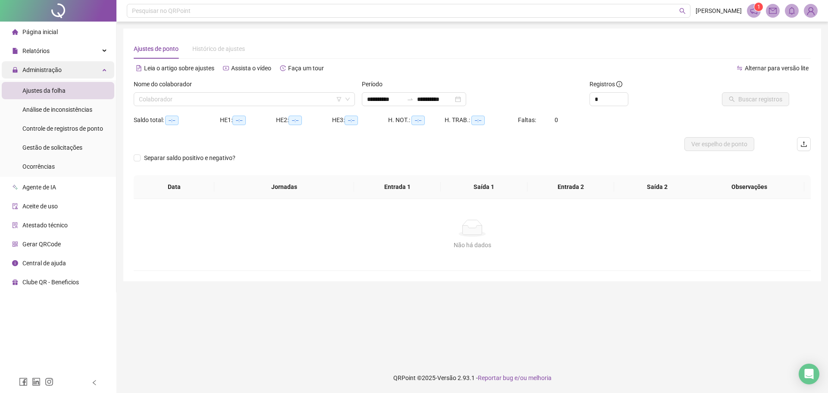
click at [104, 72] on div "Administração" at bounding box center [58, 69] width 113 height 17
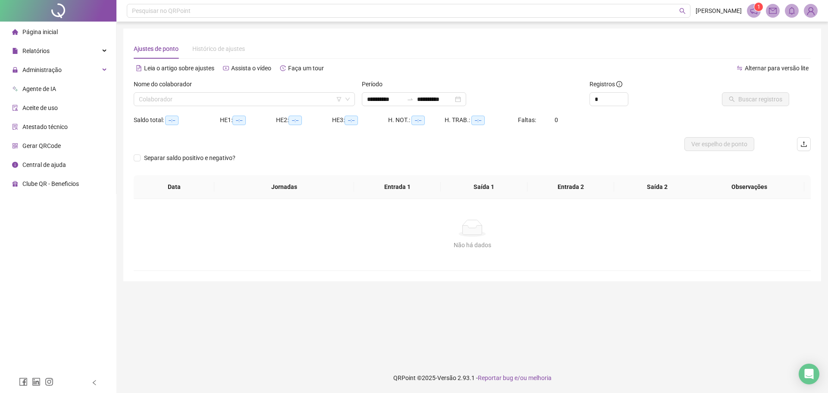
click at [113, 69] on div "Administração" at bounding box center [58, 69] width 113 height 17
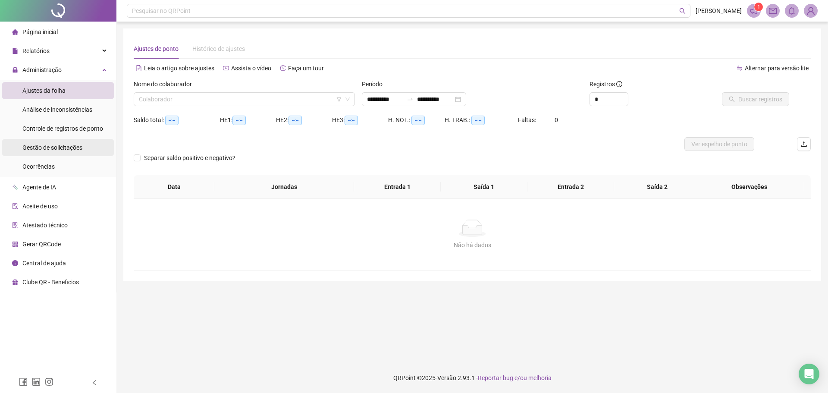
click at [76, 149] on span "Gestão de solicitações" at bounding box center [52, 147] width 60 height 7
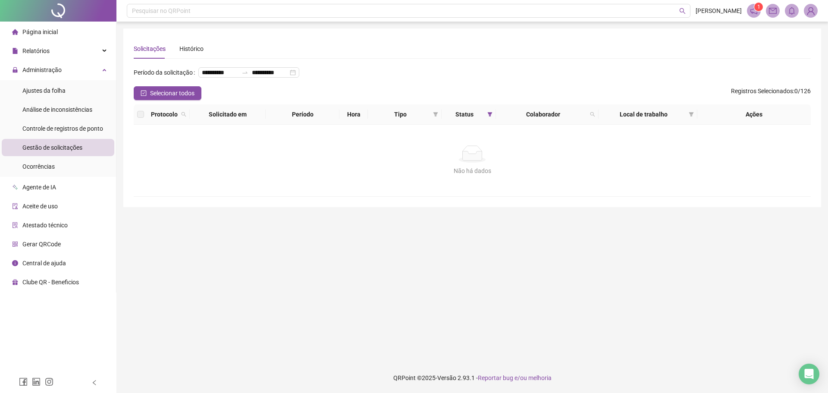
click at [66, 148] on span "Gestão de solicitações" at bounding box center [52, 147] width 60 height 7
click at [68, 89] on li "Ajustes da folha" at bounding box center [58, 90] width 113 height 17
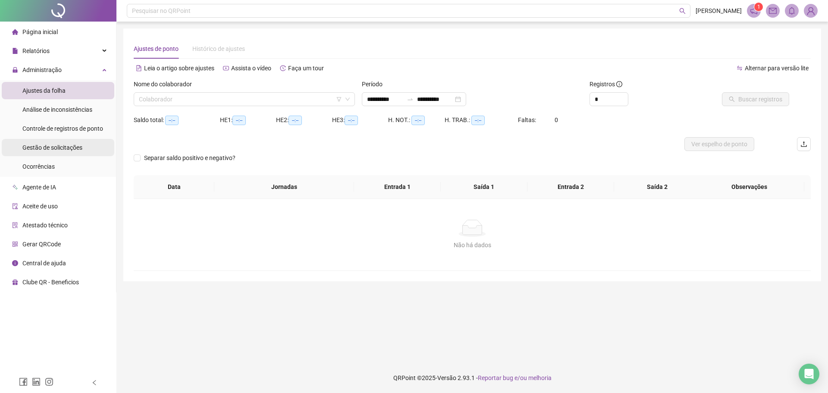
type input "**********"
click at [80, 150] on span "Gestão de solicitações" at bounding box center [52, 147] width 60 height 7
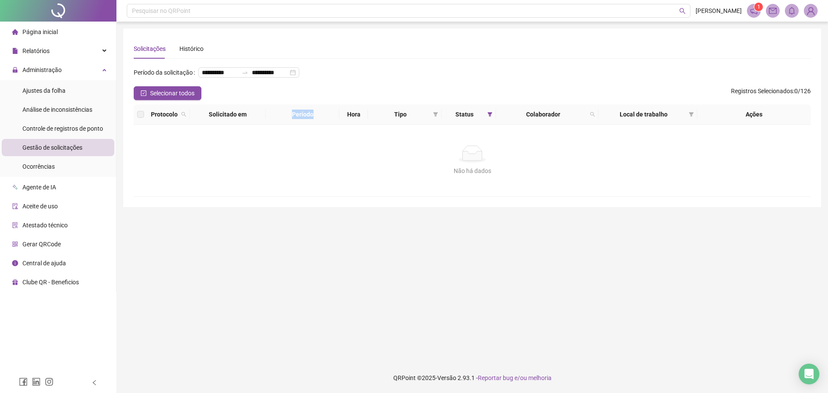
drag, startPoint x: 286, startPoint y: 133, endPoint x: 395, endPoint y: 120, distance: 109.4
click at [396, 119] on tr "Protocolo Solicitado em Período Hora Tipo Status Colaborador Local de trabalho …" at bounding box center [472, 114] width 677 height 20
click at [363, 150] on div "Não há dados Não há dados" at bounding box center [472, 161] width 677 height 72
click at [89, 149] on li "Gestão de solicitações" at bounding box center [58, 147] width 113 height 17
click at [81, 122] on div "Controle de registros de ponto" at bounding box center [62, 128] width 81 height 17
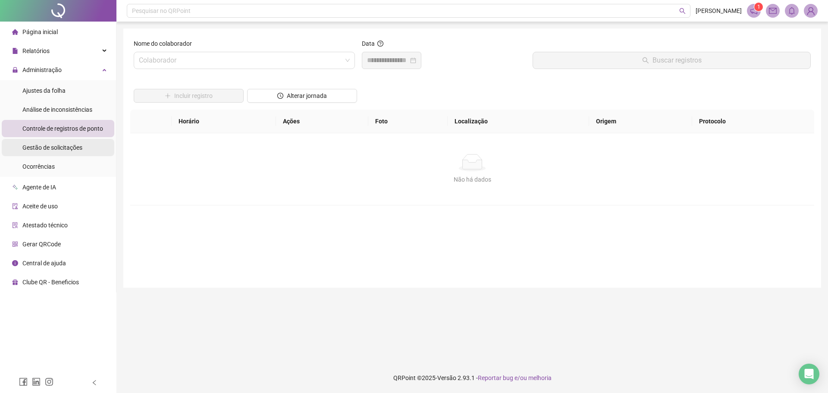
click at [73, 142] on div "Gestão de solicitações" at bounding box center [52, 147] width 60 height 17
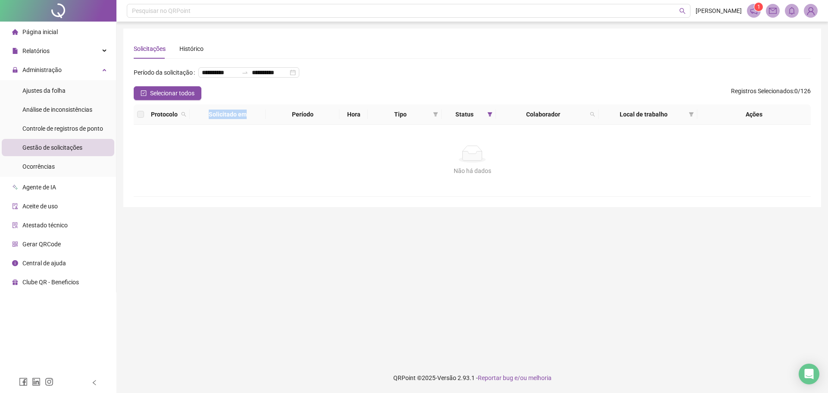
drag, startPoint x: 254, startPoint y: 130, endPoint x: 263, endPoint y: 130, distance: 9.1
click at [263, 125] on th "Solicitado em" at bounding box center [228, 114] width 76 height 20
click at [235, 152] on div "Não há dados Não há dados" at bounding box center [472, 161] width 677 height 72
click at [407, 163] on div "Não há dados" at bounding box center [472, 153] width 656 height 17
click at [438, 79] on div "**********" at bounding box center [472, 76] width 677 height 21
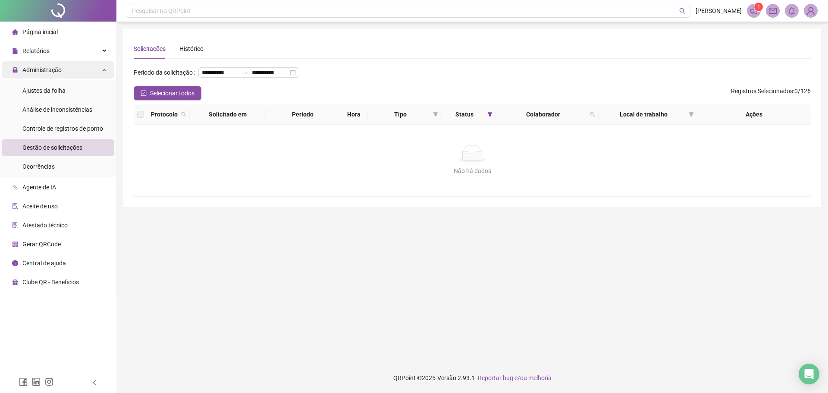
click at [82, 75] on div "Administração" at bounding box center [58, 69] width 113 height 17
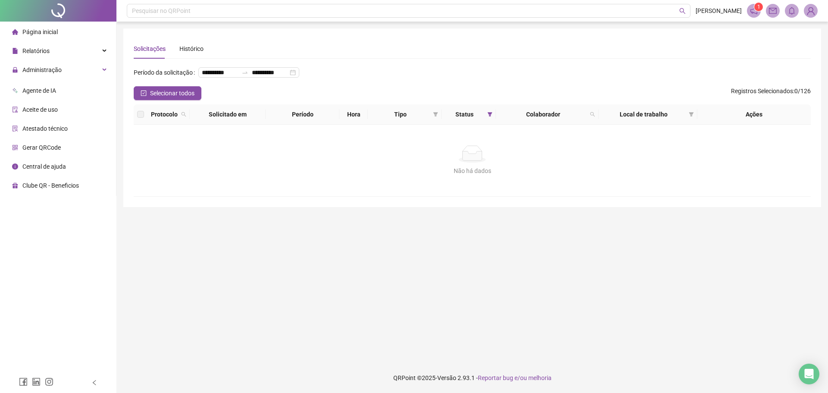
click at [73, 94] on li "Agente de IA" at bounding box center [58, 90] width 113 height 17
